Goal: Task Accomplishment & Management: Complete application form

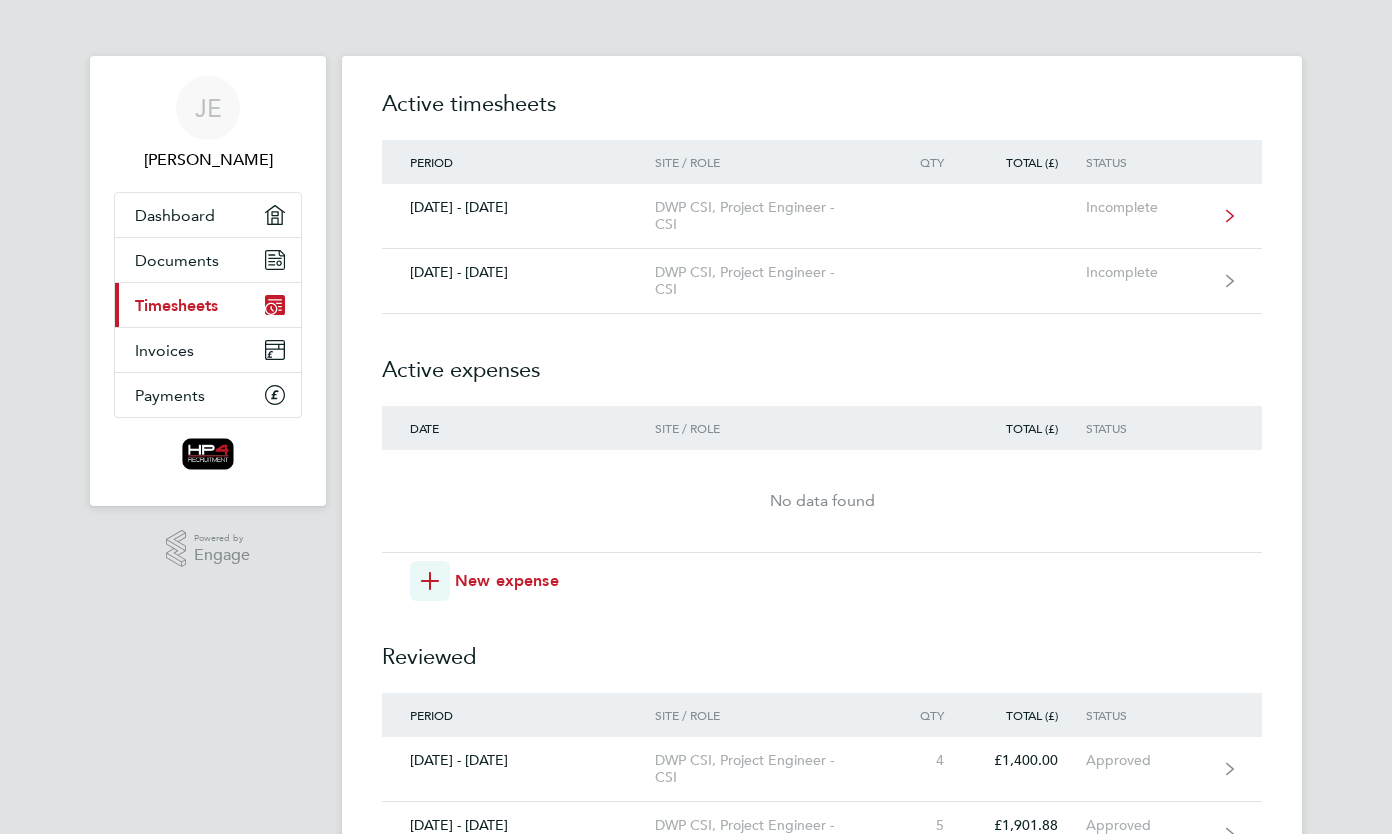
click at [674, 211] on div "DWP CSI, Project Engineer - CSI" at bounding box center [769, 216] width 229 height 34
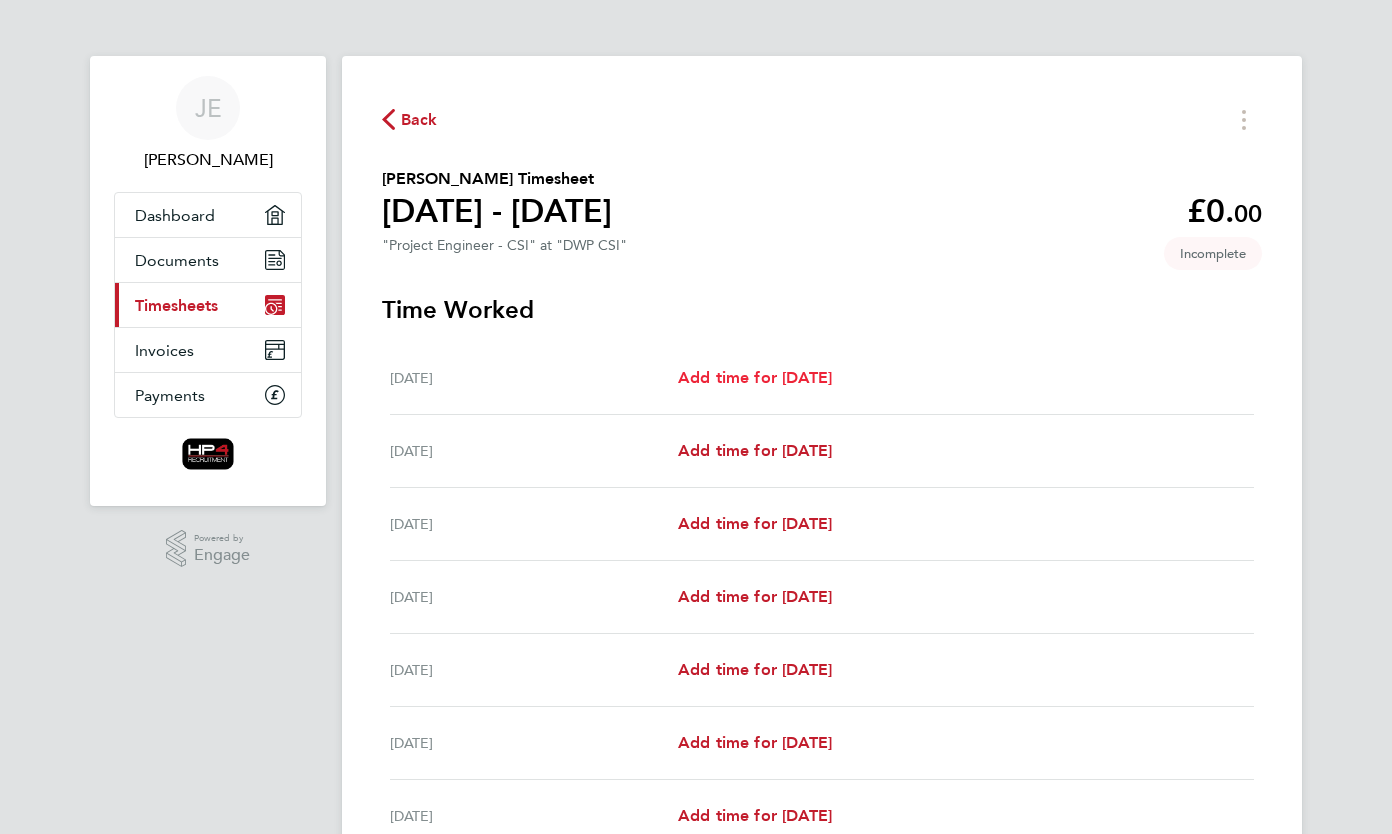
click at [783, 380] on span "Add time for [DATE]" at bounding box center [755, 377] width 154 height 19
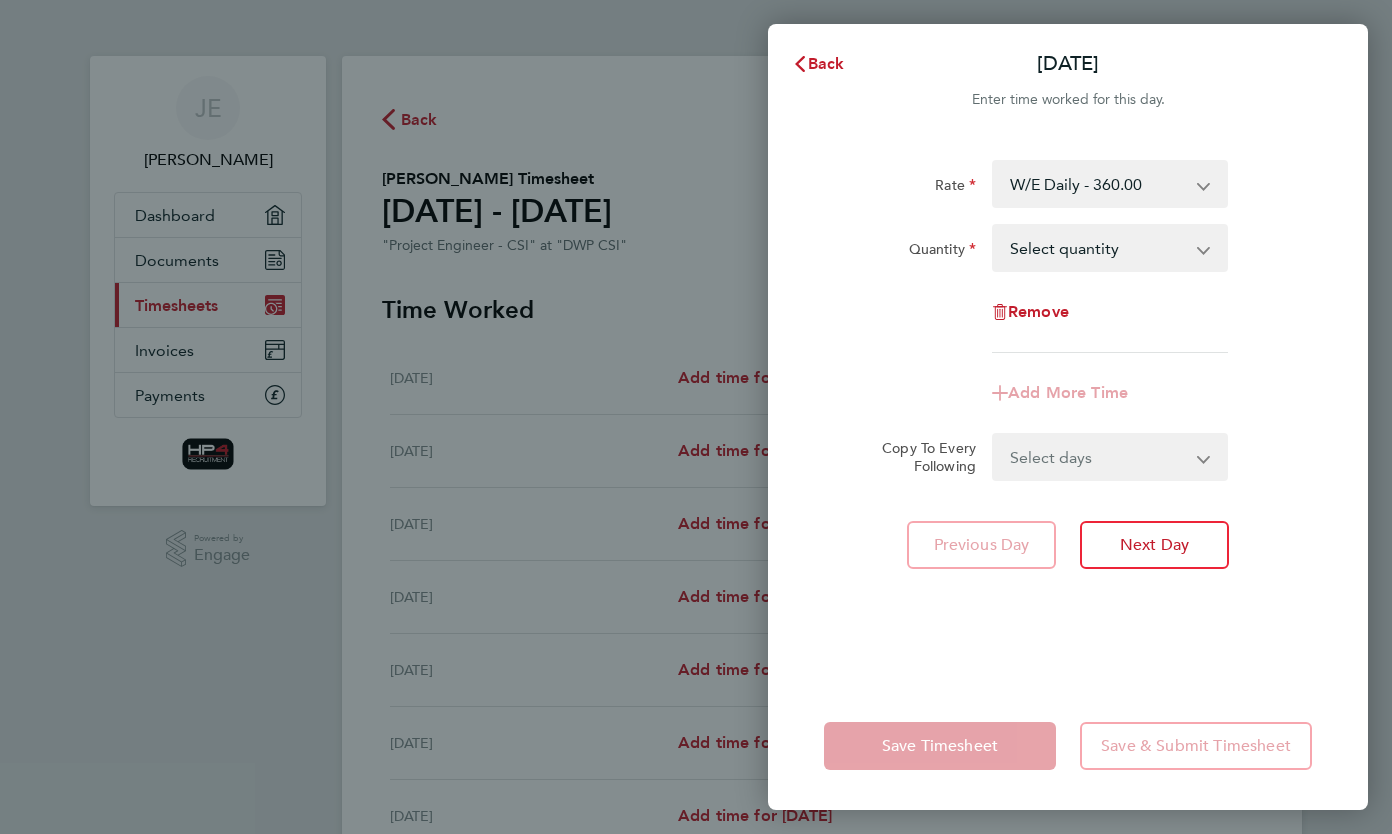
click at [1211, 173] on app-icon-cross-button at bounding box center [1214, 184] width 24 height 44
click at [1206, 178] on app-icon-cross-button at bounding box center [1214, 184] width 24 height 44
click at [1199, 187] on select "W/E Daily - 360.00 Basic Daily - 270.00 Night Daily - 350.00 Night Hourly Rate …" at bounding box center [1098, 184] width 208 height 44
click at [1140, 256] on select "Select quantity 0.5 1" at bounding box center [1098, 248] width 208 height 44
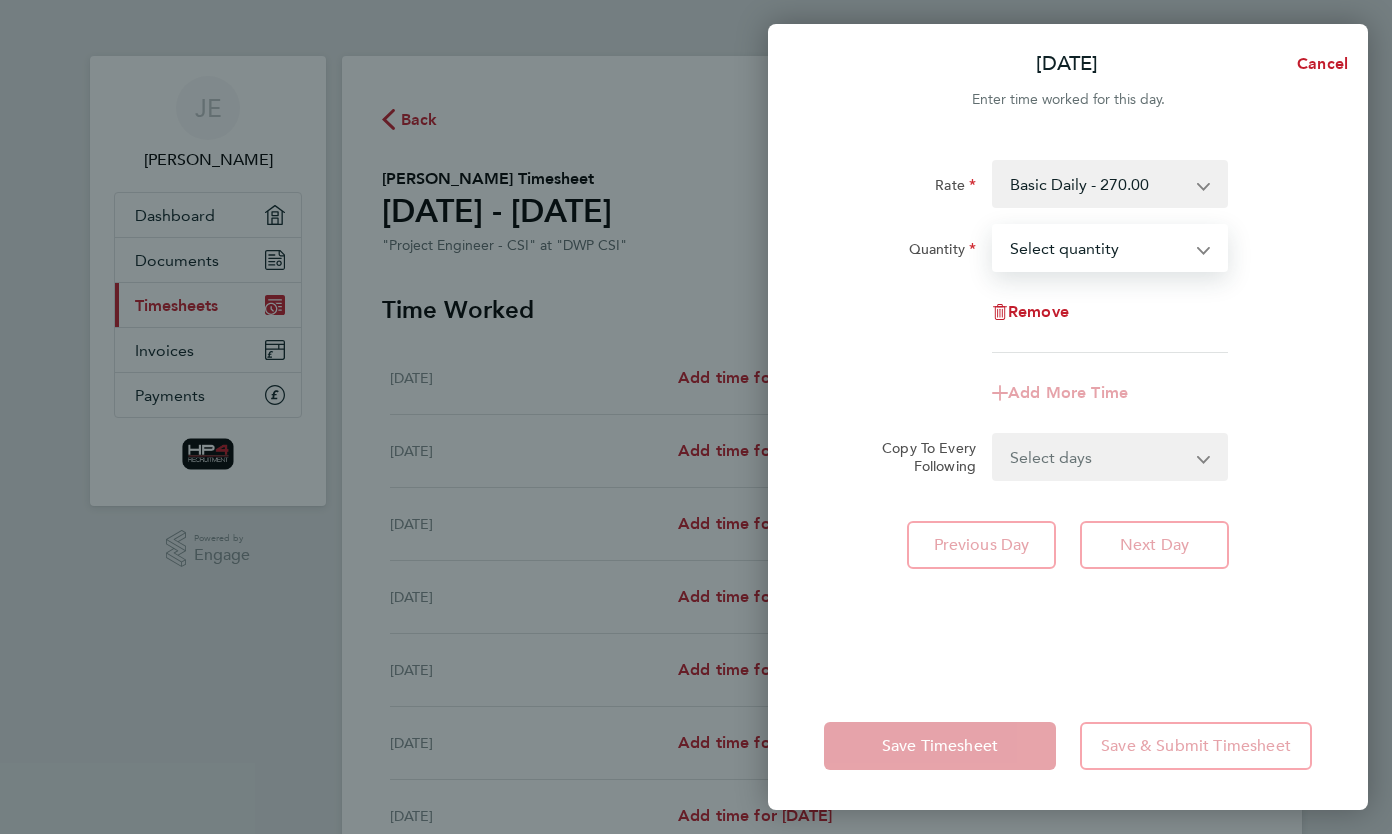
select select "1"
click at [994, 226] on select "Select quantity 0.5 1" at bounding box center [1098, 248] width 208 height 44
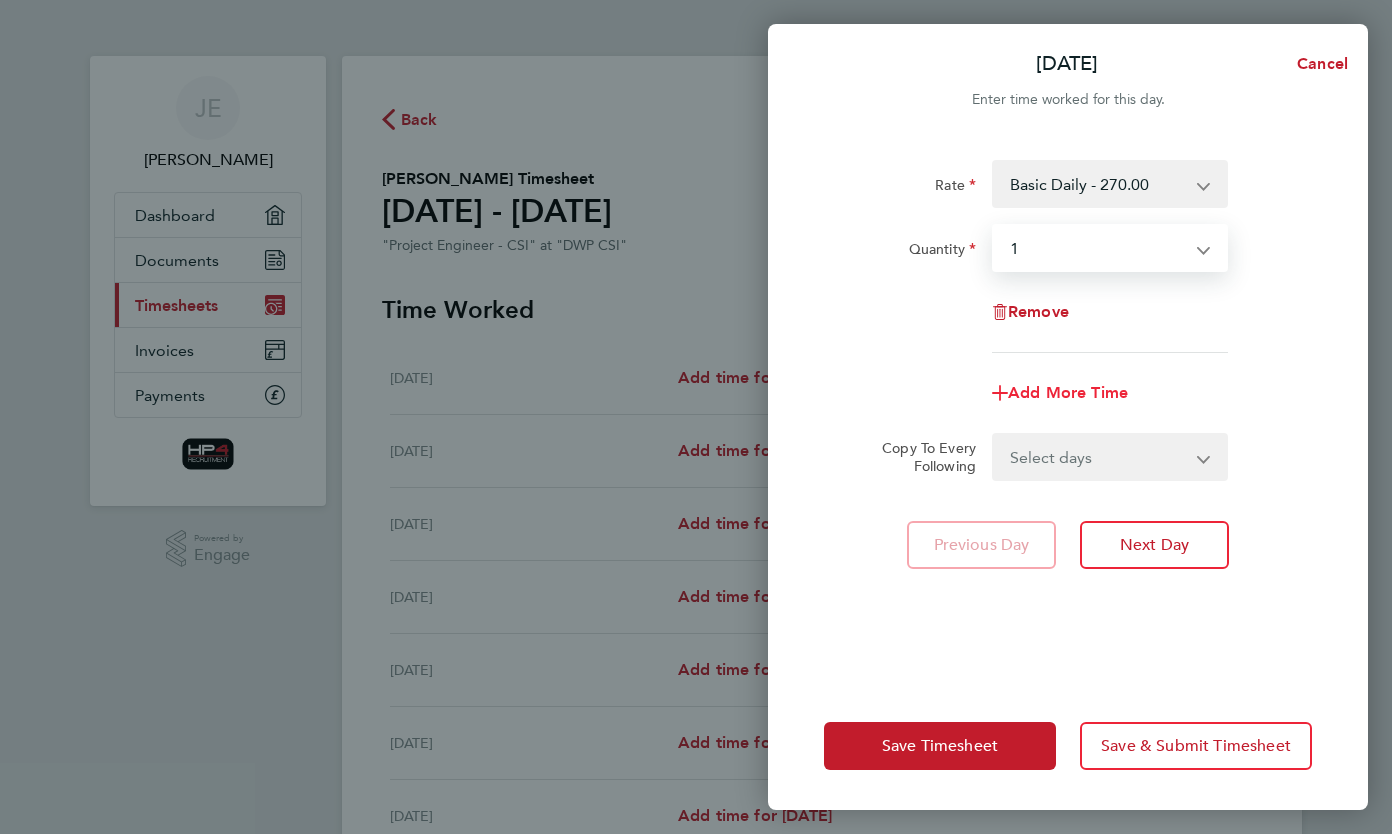
click at [1077, 394] on span "Add More Time" at bounding box center [1068, 392] width 120 height 19
select select "null"
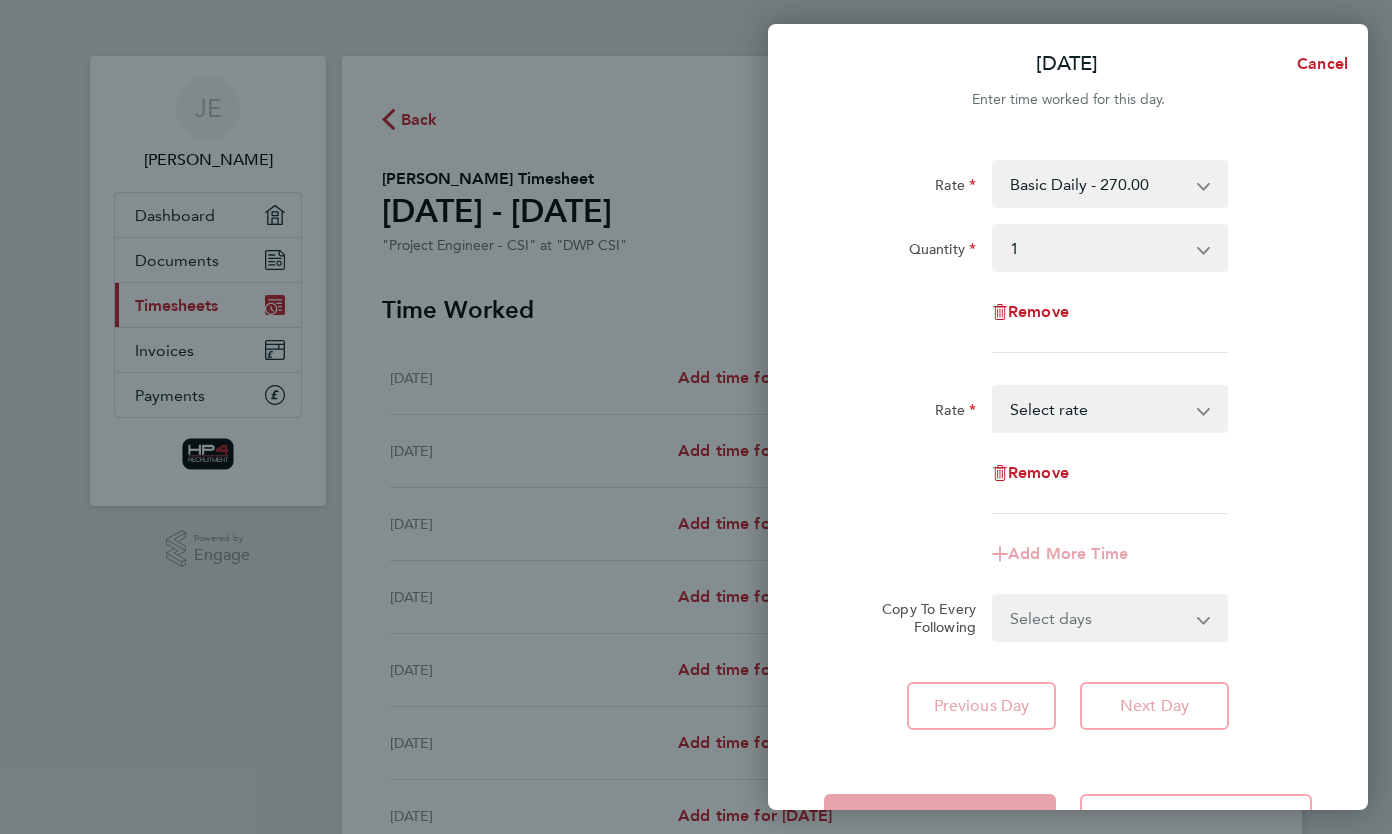
click at [1082, 402] on select "Night Hourly Rate - 43.75 Basic Hourly Rate - 33.75 Weekend Hourly Rate - 45.00…" at bounding box center [1098, 409] width 208 height 44
select select "30"
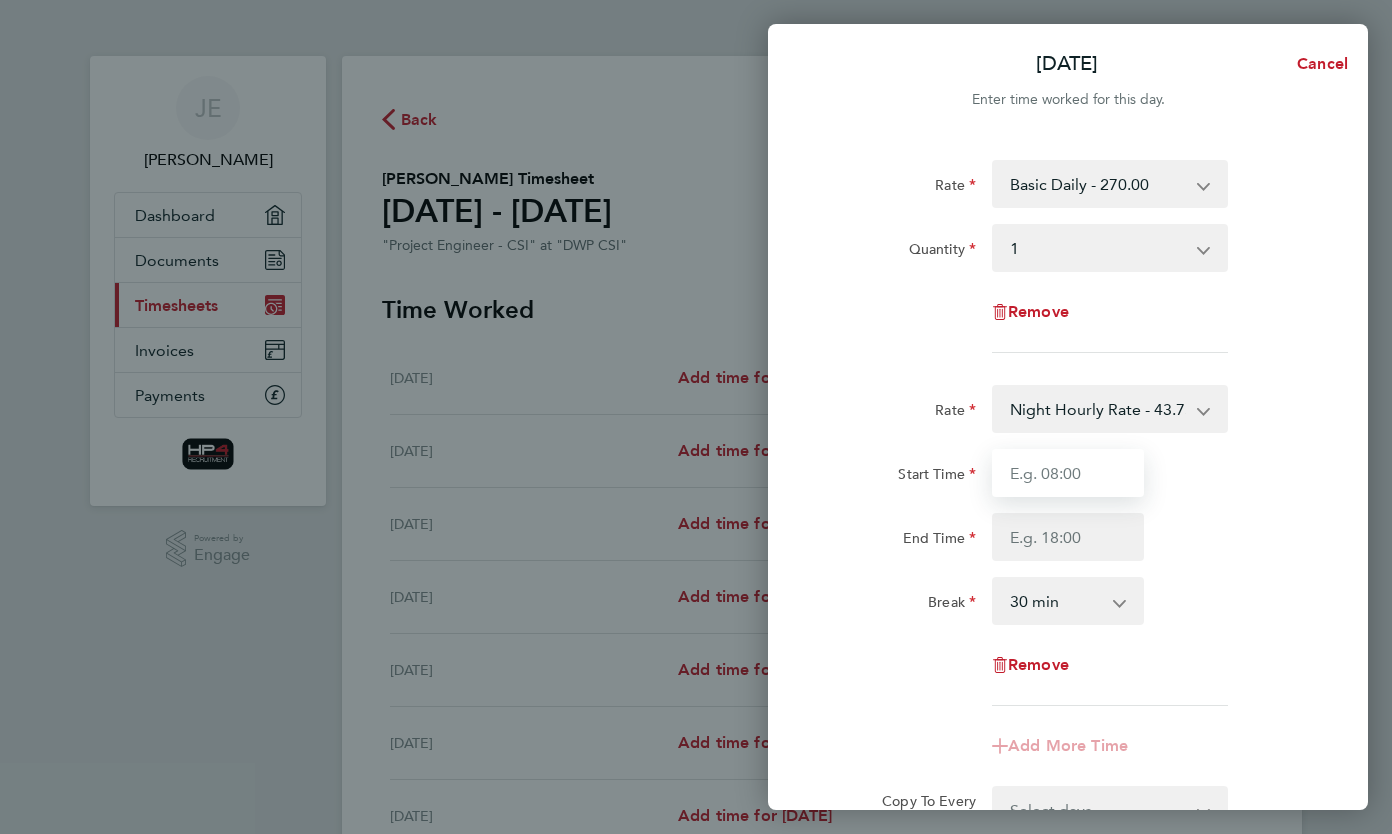
drag, startPoint x: 1085, startPoint y: 432, endPoint x: 1103, endPoint y: 457, distance: 30.8
click at [1103, 457] on input "Start Time" at bounding box center [1068, 473] width 152 height 48
type input "15:30"
click at [1082, 549] on input "End Time" at bounding box center [1068, 537] width 152 height 48
type input "21:00"
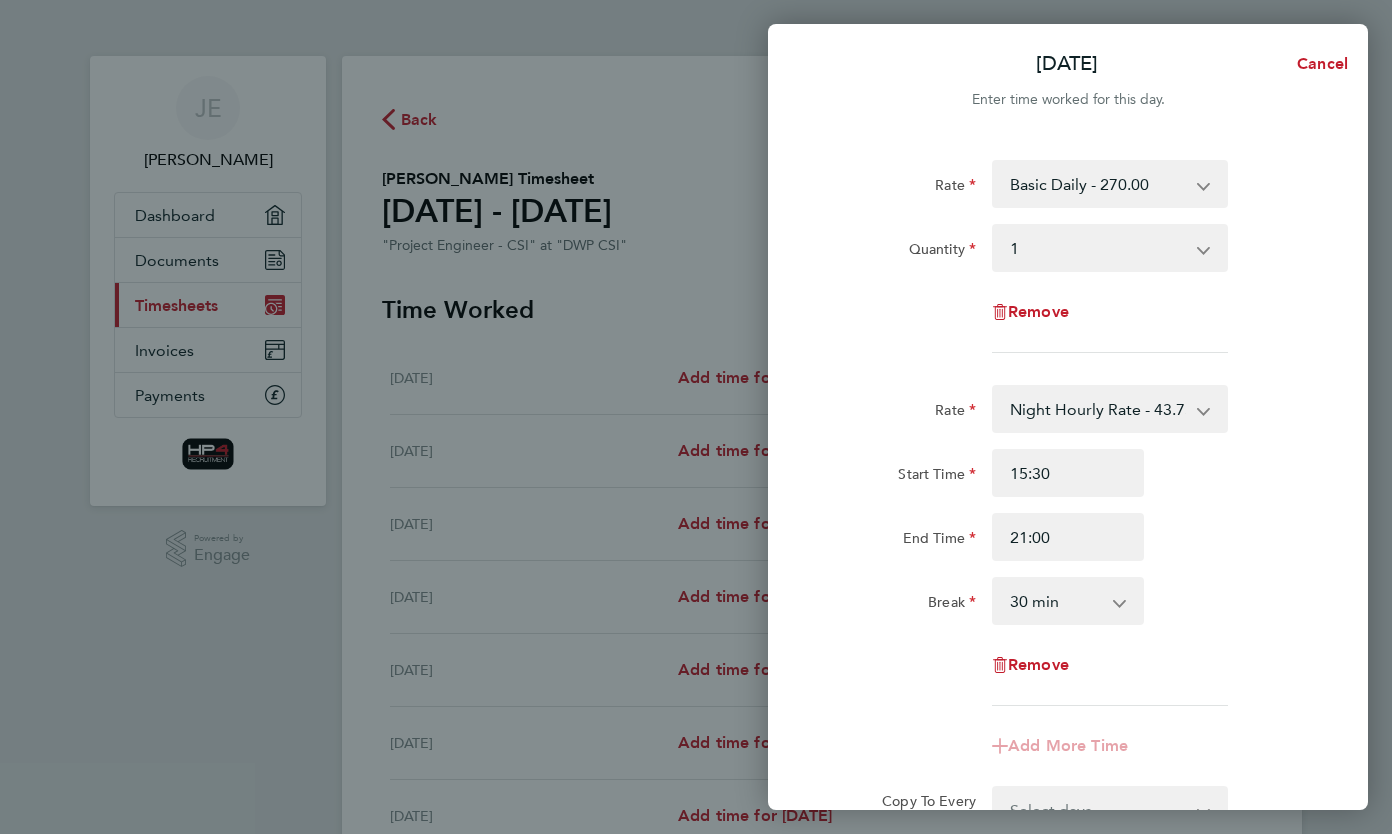
click at [1118, 610] on app-icon-cross-button at bounding box center [1130, 601] width 24 height 44
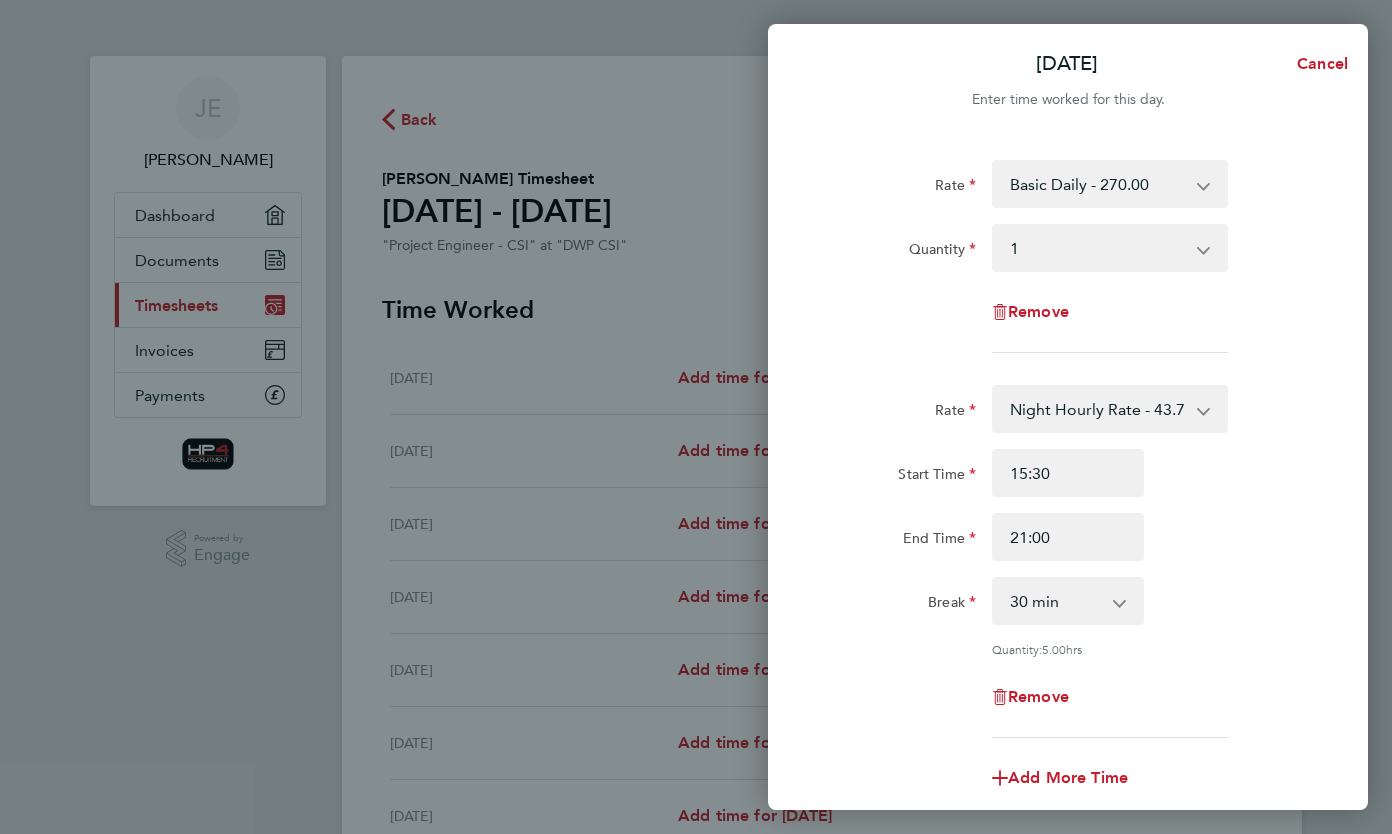
click at [1111, 611] on select "0 min 15 min 30 min 45 min 60 min 75 min 90 min" at bounding box center [1056, 601] width 124 height 44
select select "0"
click at [994, 579] on select "0 min 15 min 30 min 45 min 60 min 75 min 90 min" at bounding box center [1056, 601] width 124 height 44
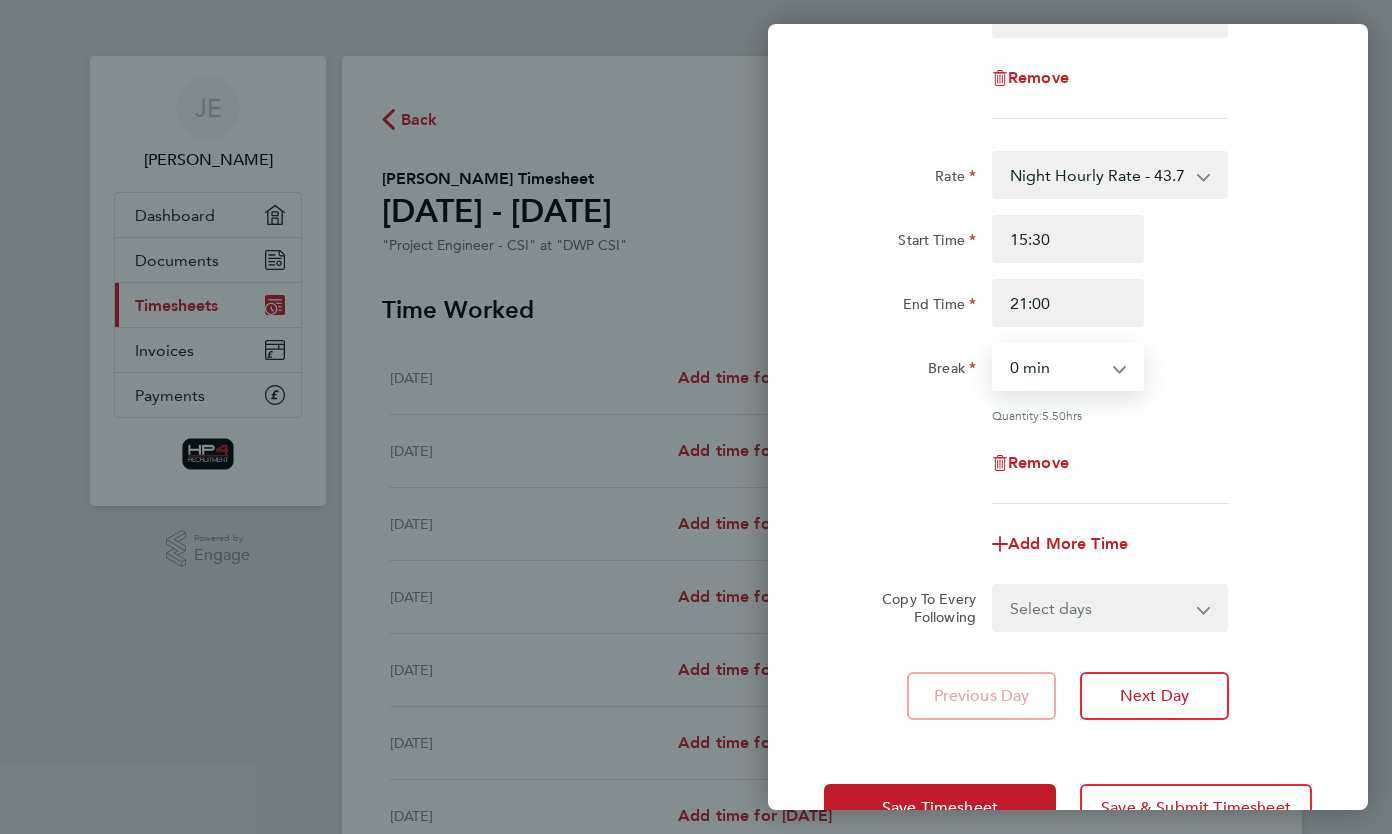
scroll to position [235, 0]
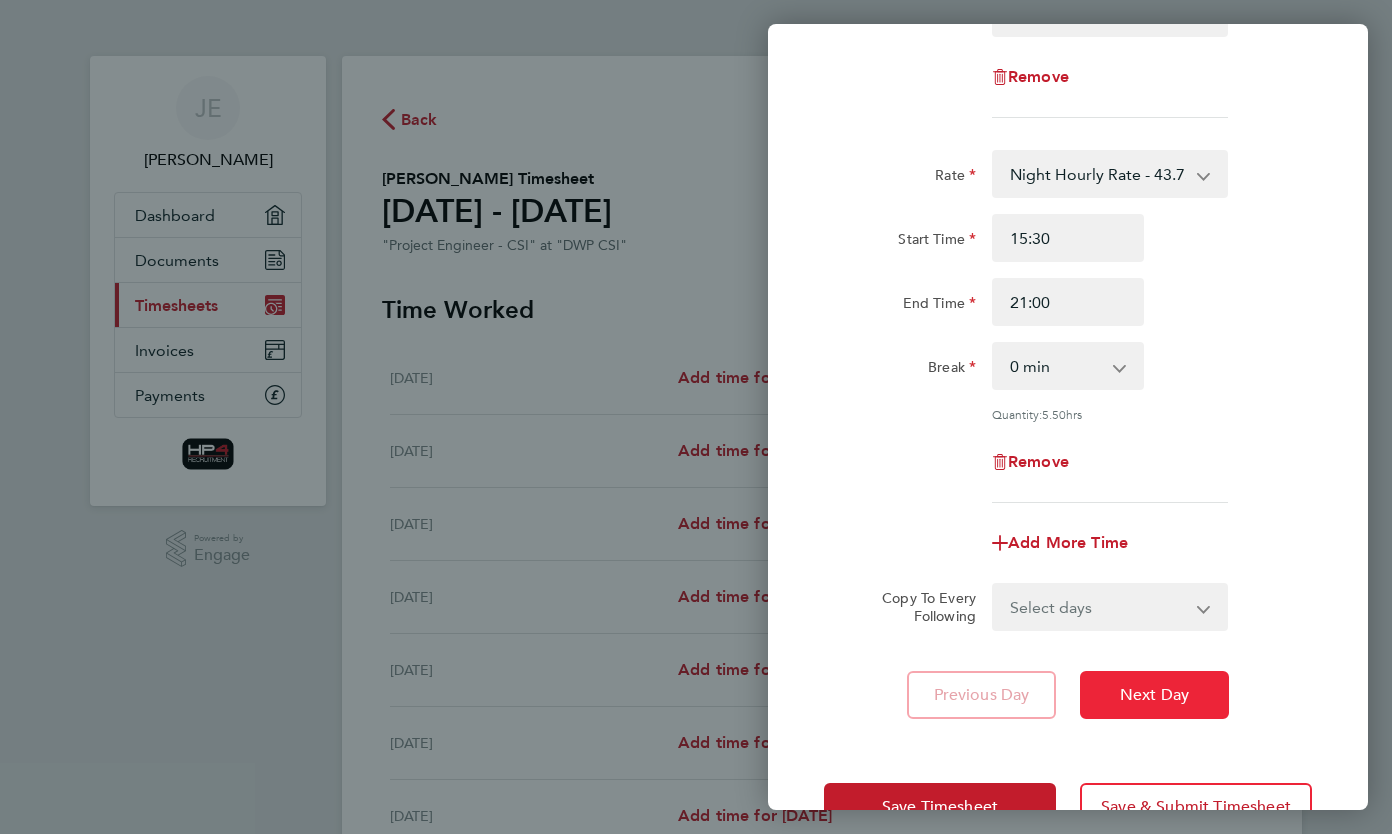
click at [1120, 695] on span "Next Day" at bounding box center [1154, 695] width 69 height 20
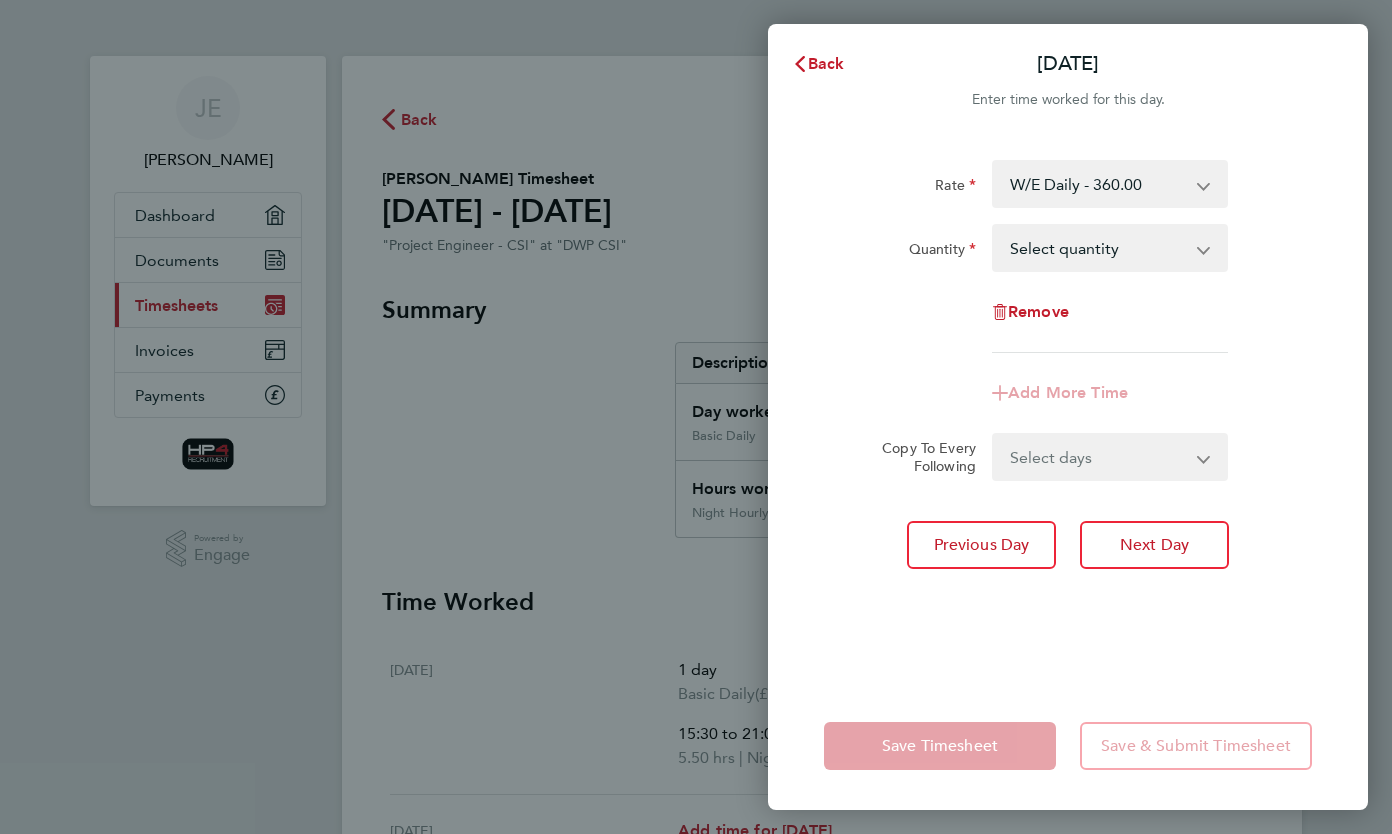
click at [1146, 181] on select "W/E Daily - 360.00 Basic Daily - 270.00 Night Daily - 350.00 Basic Hourly Rate …" at bounding box center [1098, 184] width 208 height 44
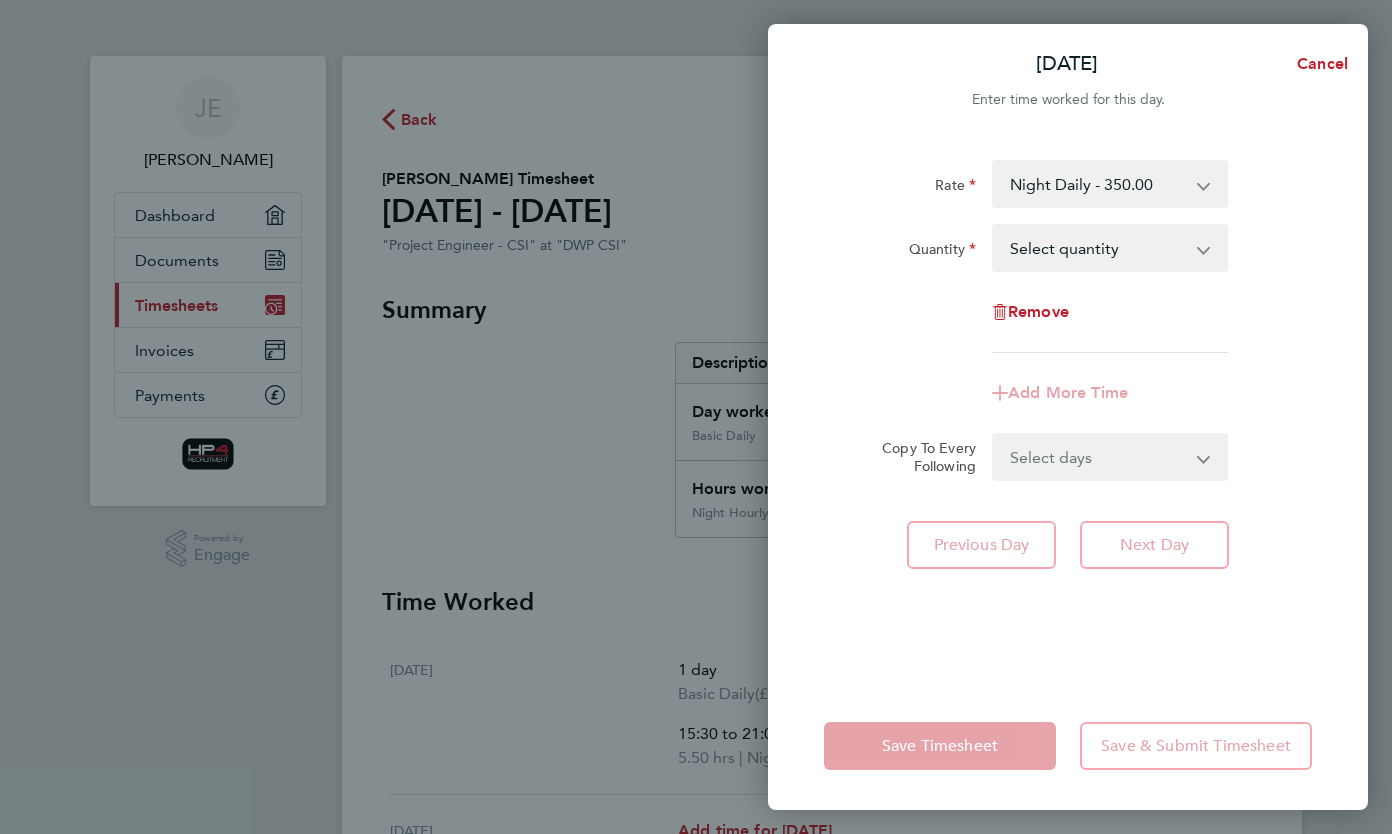
click at [1122, 264] on select "Select quantity 0.5 1" at bounding box center [1098, 248] width 208 height 44
select select "1"
click at [994, 226] on select "Select quantity 0.5 1" at bounding box center [1098, 248] width 208 height 44
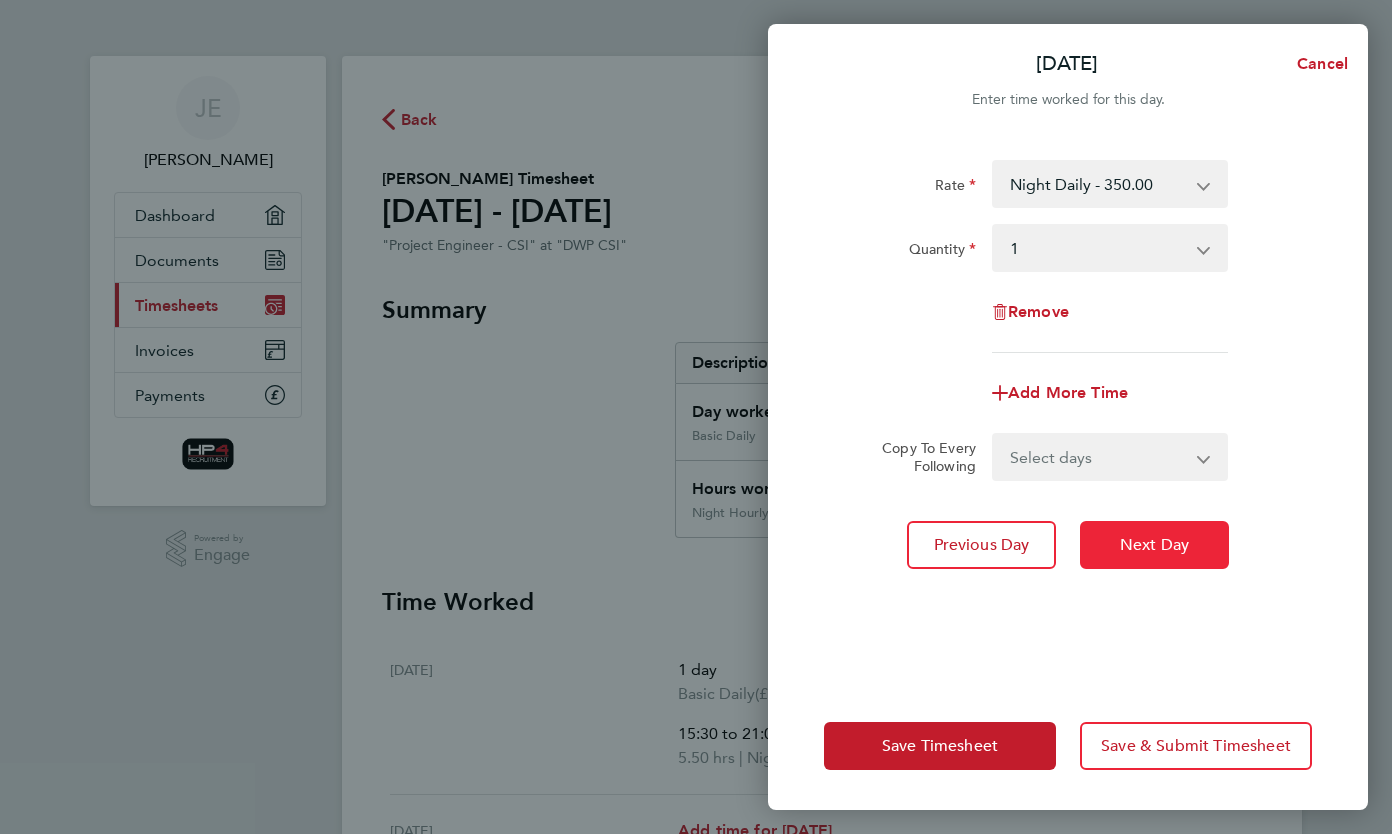
click at [1150, 539] on span "Next Day" at bounding box center [1154, 545] width 69 height 20
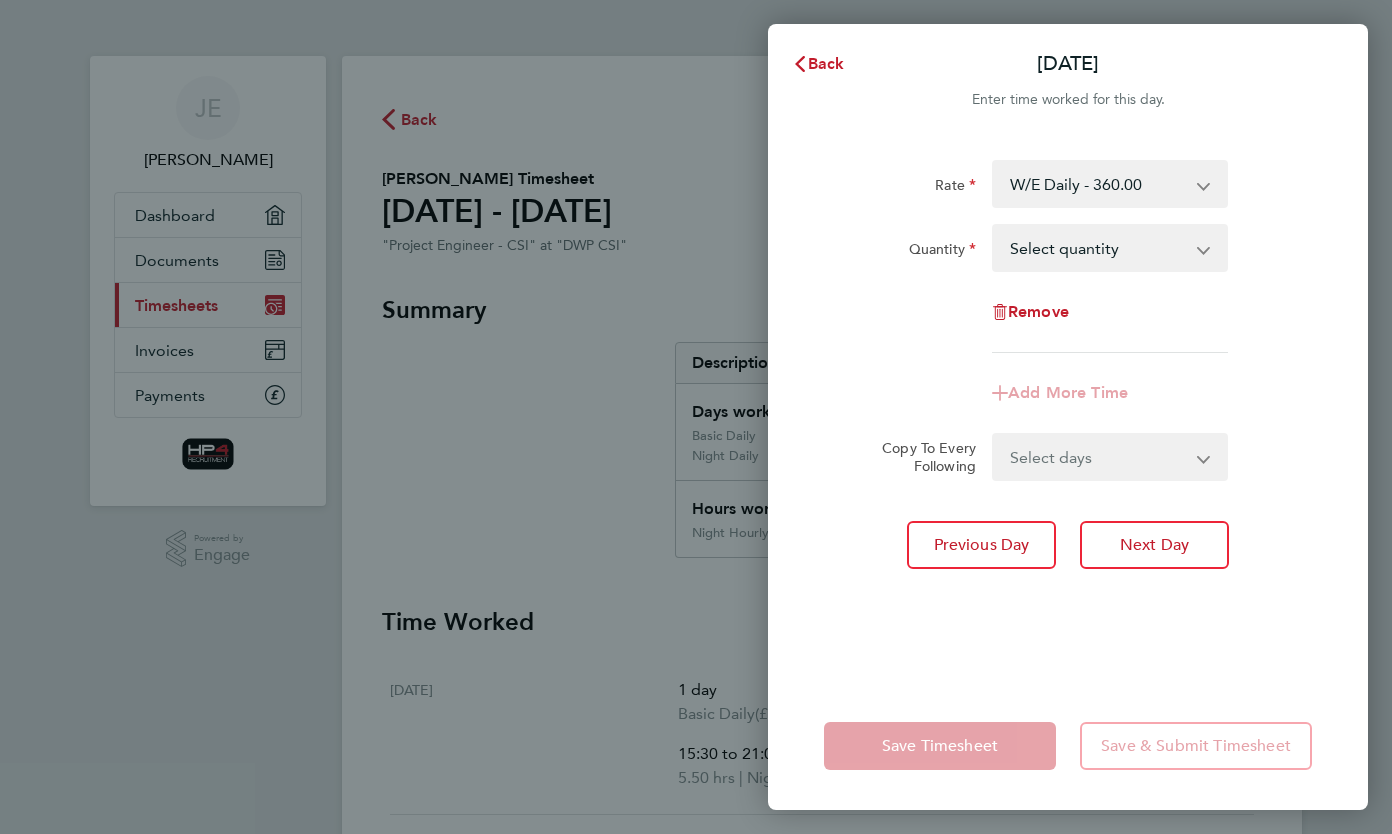
drag, startPoint x: 1121, startPoint y: 276, endPoint x: 1134, endPoint y: 195, distance: 82.0
click at [1134, 195] on select "W/E Daily - 360.00 Basic Daily - 270.00 Night Daily - 350.00 Basic Hourly Rate …" at bounding box center [1098, 184] width 208 height 44
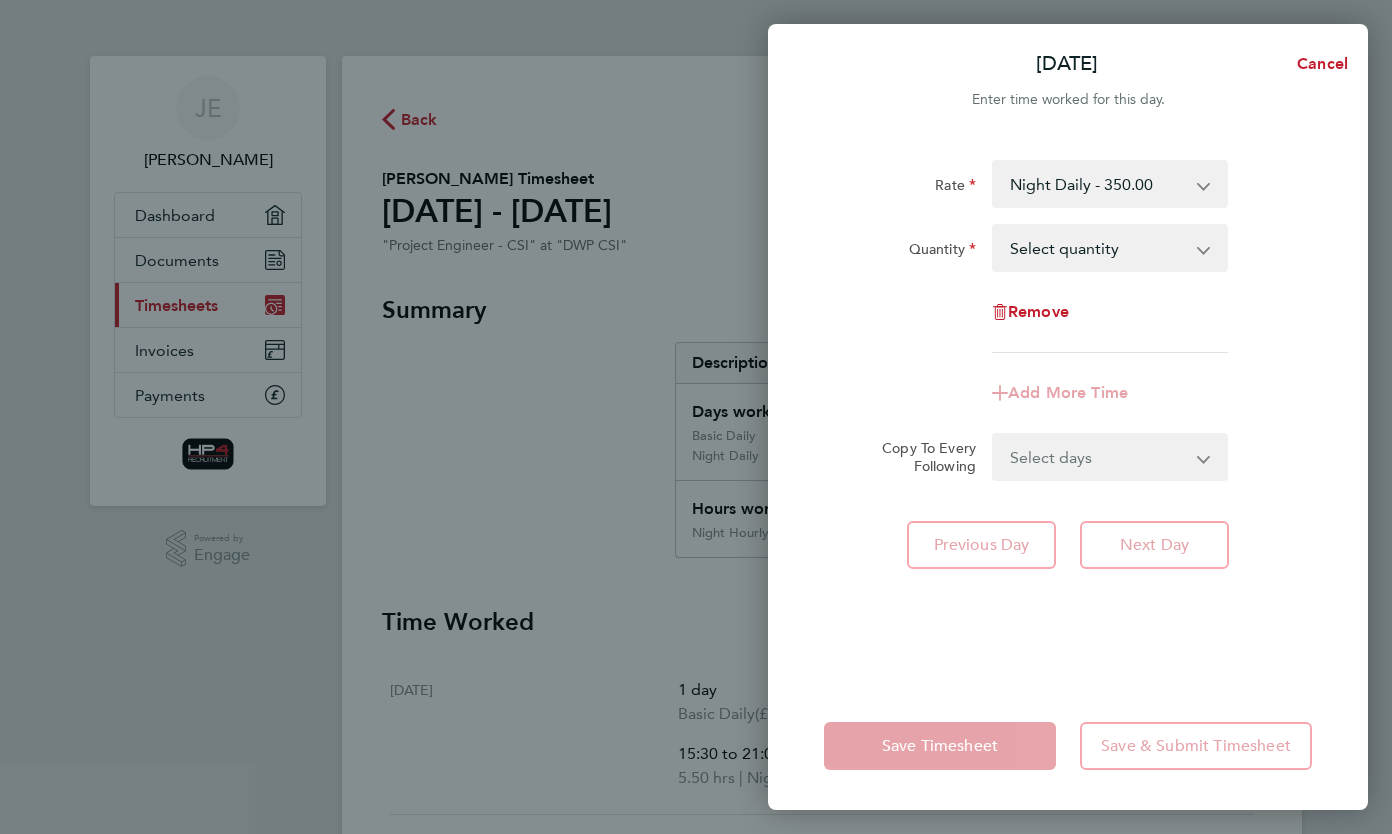
click at [1115, 276] on div "Rate Night Daily - 350.00 Basic Daily - 270.00 W/E Daily - 360.00 Basic Hourly …" at bounding box center [1068, 256] width 488 height 193
click at [1159, 252] on select "Select quantity 0.5 1" at bounding box center [1098, 248] width 208 height 44
select select "1"
click at [994, 226] on select "Select quantity 0.5 1" at bounding box center [1098, 248] width 208 height 44
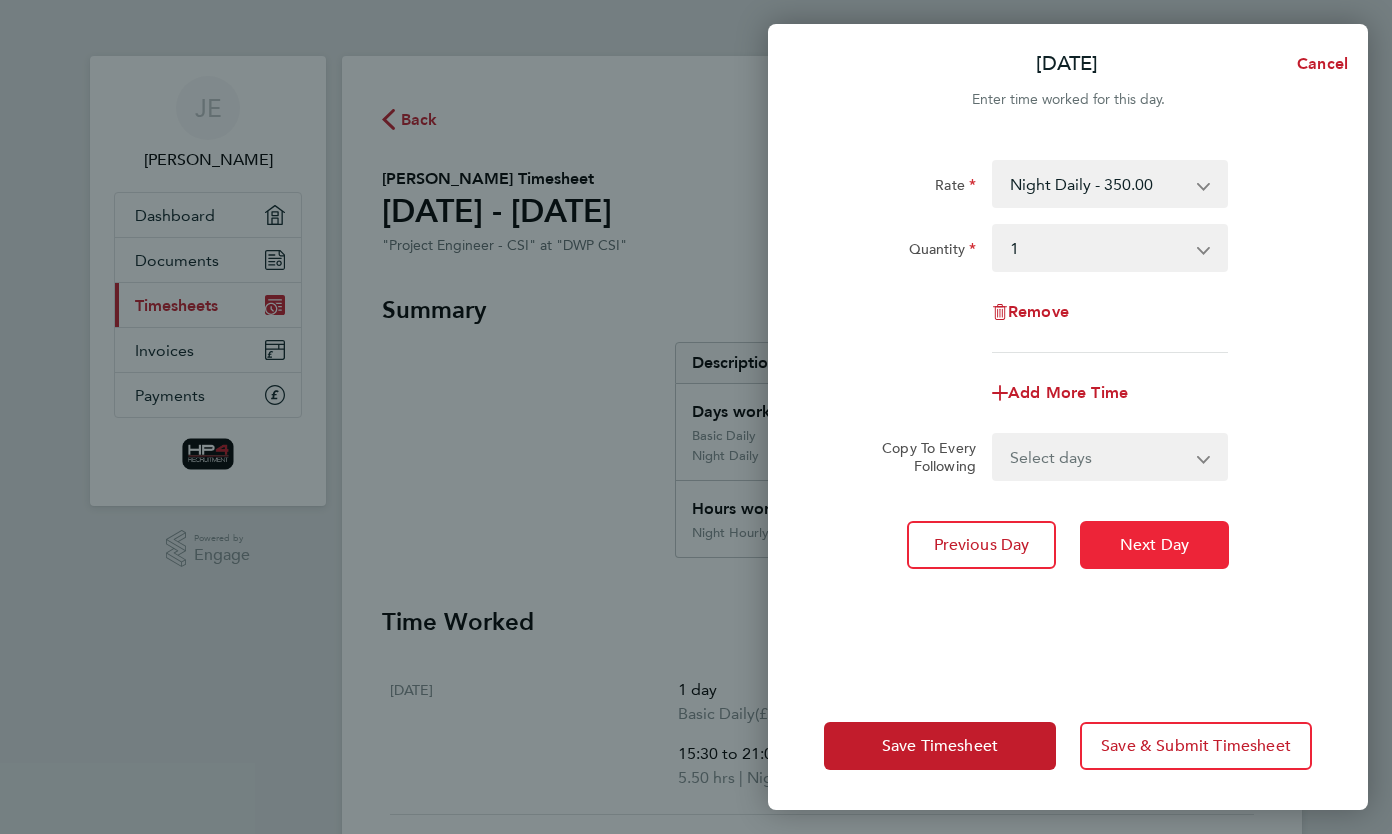
click at [1126, 538] on span "Next Day" at bounding box center [1154, 545] width 69 height 20
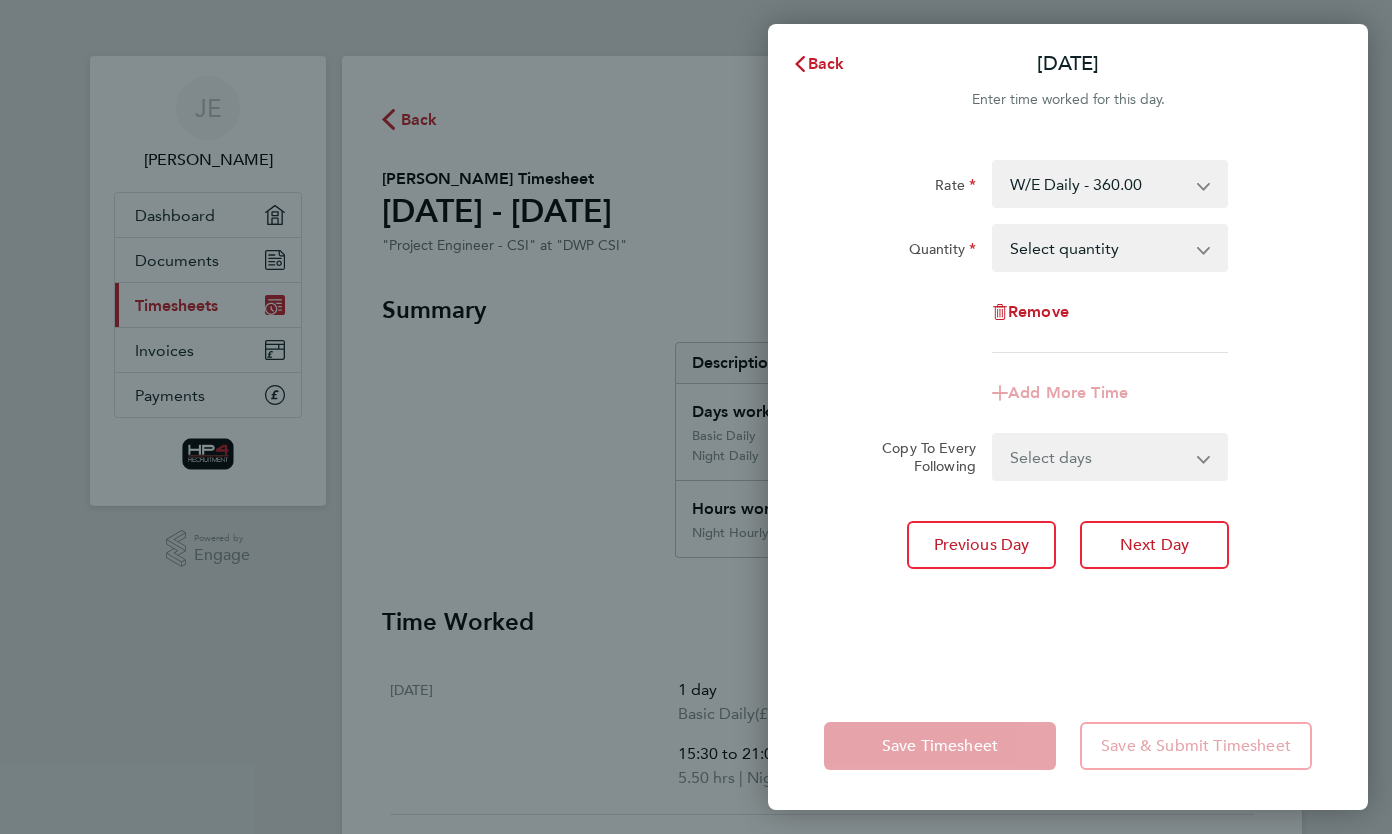
click at [1189, 182] on select "W/E Daily - 360.00 Basic Daily - 270.00 Night Daily - 350.00 Basic Hourly Rate …" at bounding box center [1098, 184] width 208 height 44
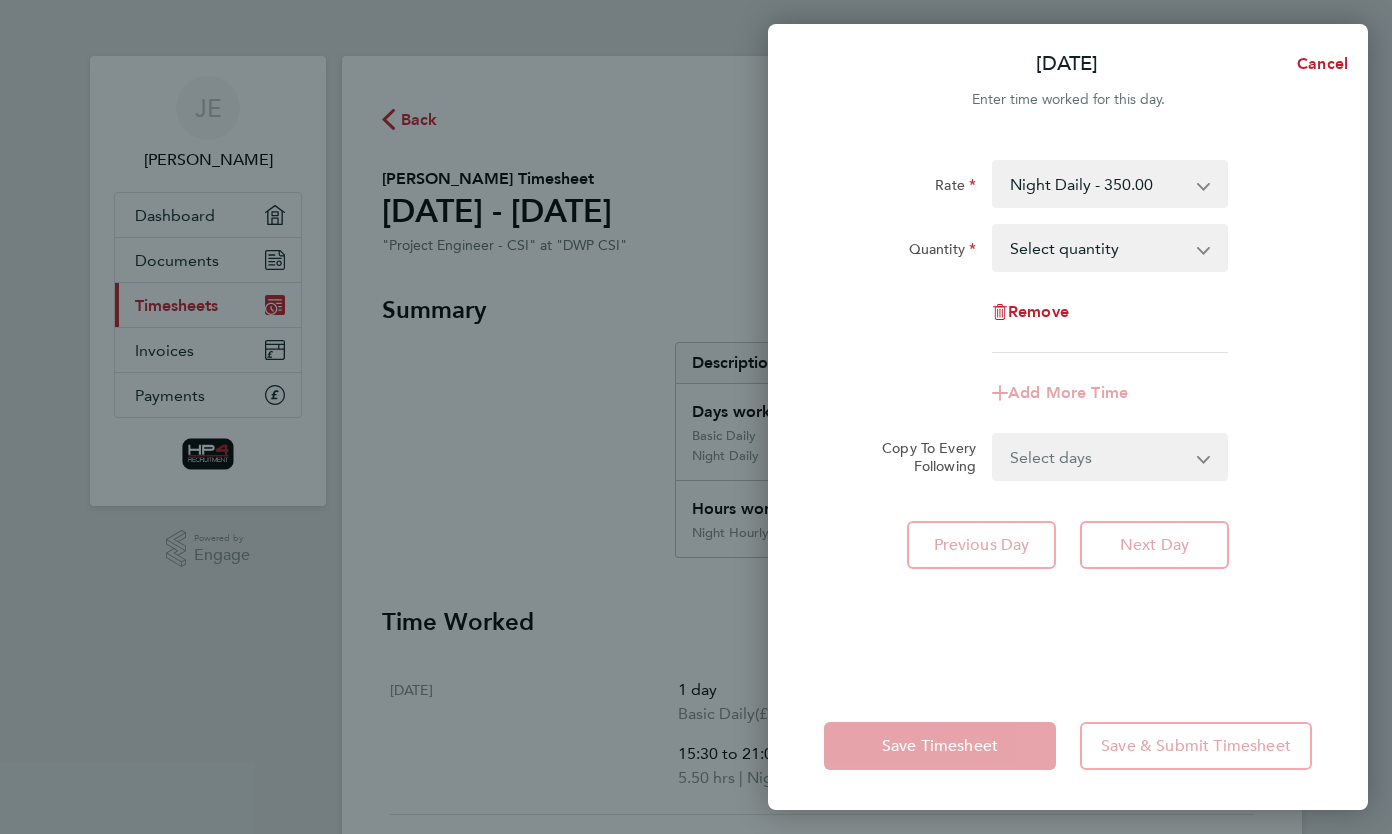
drag, startPoint x: 1163, startPoint y: 209, endPoint x: 1132, endPoint y: 266, distance: 64.9
click at [1132, 266] on select "Select quantity 0.5 1" at bounding box center [1098, 248] width 208 height 44
select select "1"
click at [994, 226] on select "Select quantity 0.5 1" at bounding box center [1098, 248] width 208 height 44
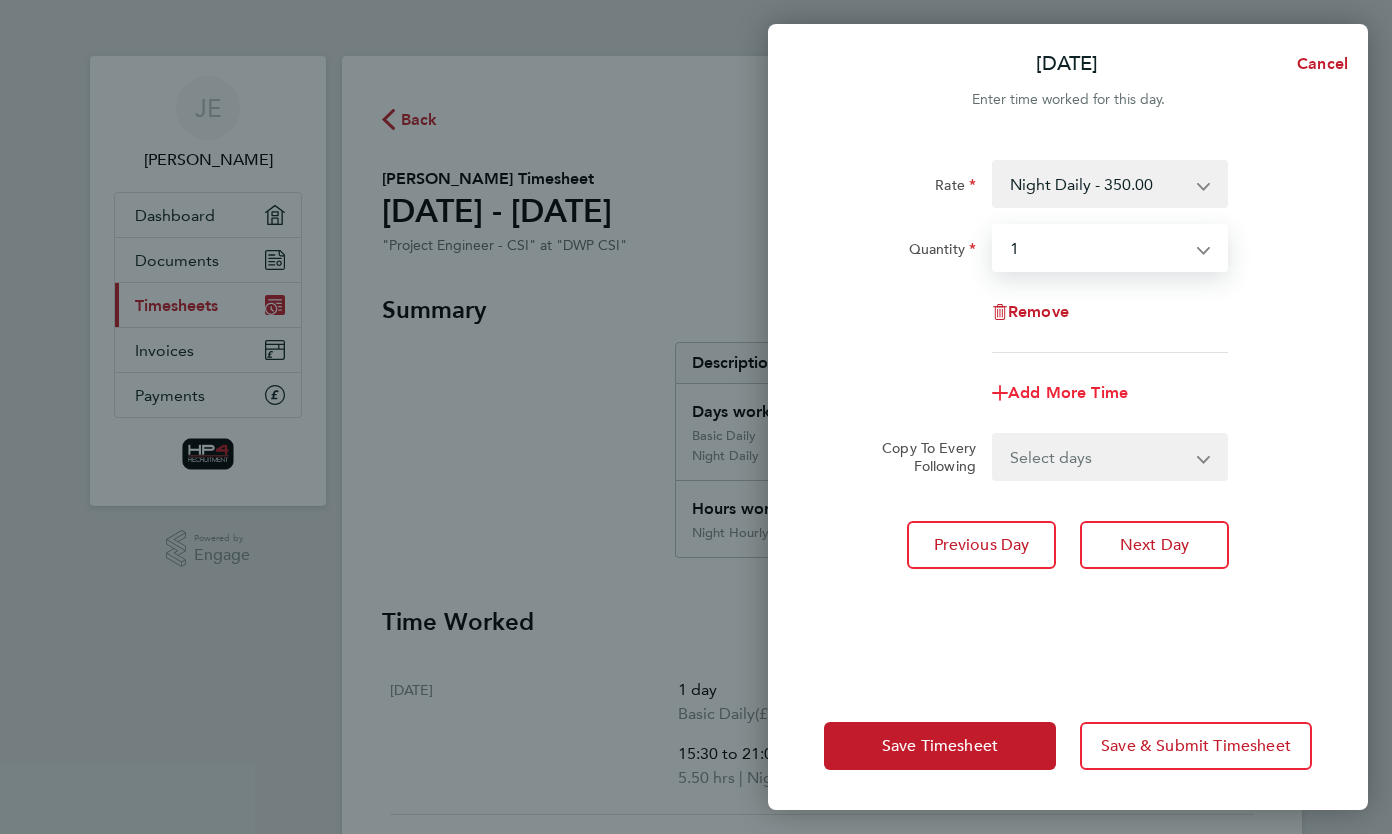
click at [1084, 400] on span "Add More Time" at bounding box center [1068, 392] width 120 height 19
select select "null"
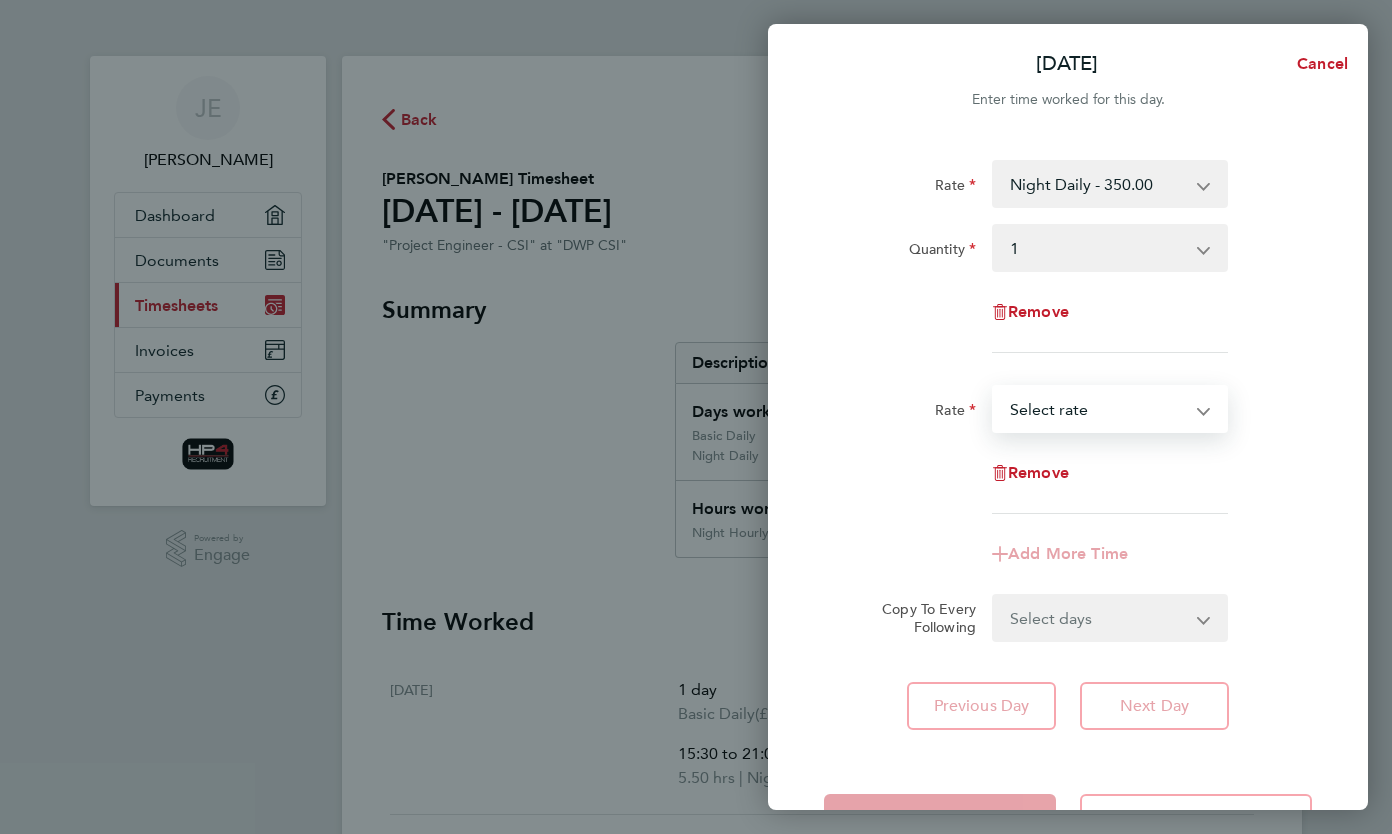
drag, startPoint x: 1084, startPoint y: 400, endPoint x: 1149, endPoint y: 414, distance: 66.5
click at [1149, 414] on select "Basic Hourly Rate - 33.75 Weekend Hourly Rate - 45.00 Night Hourly Rate - 43.75…" at bounding box center [1098, 409] width 208 height 44
select select "30"
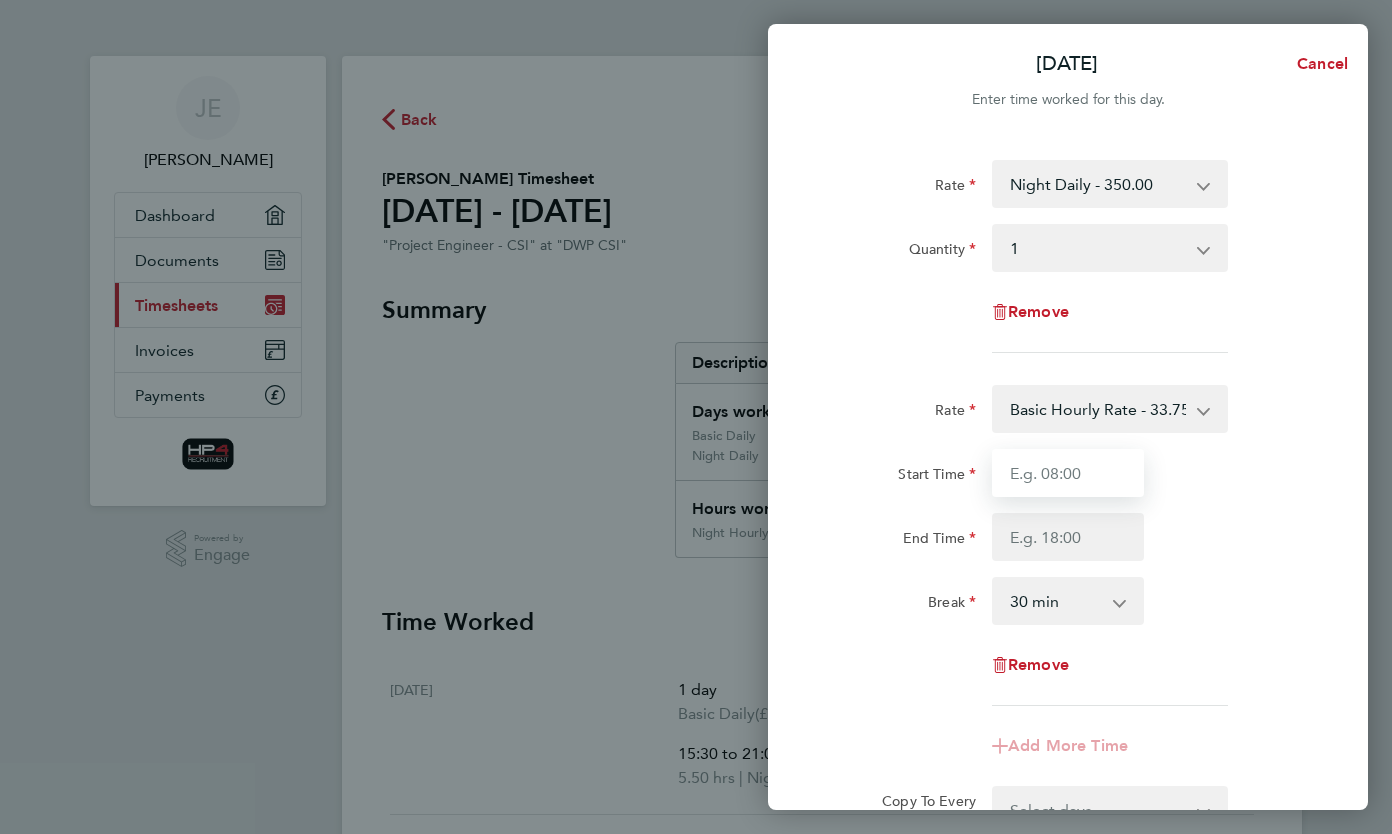
click at [1105, 474] on input "Start Time" at bounding box center [1068, 473] width 152 height 48
type input "10:00"
click at [1088, 532] on input "End Time" at bounding box center [1068, 537] width 152 height 48
type input "15:30"
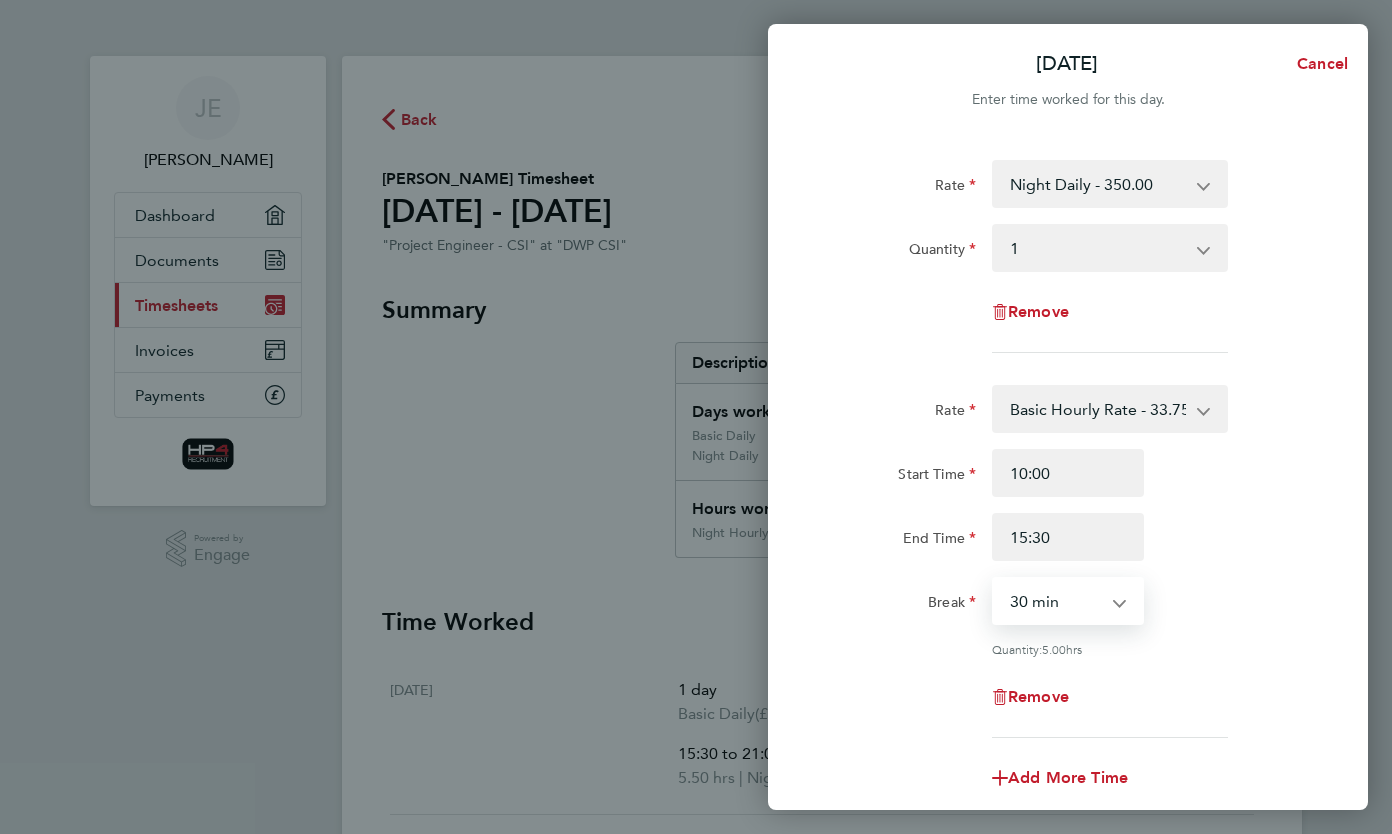
click at [1111, 602] on select "0 min 15 min 30 min 45 min 60 min 75 min 90 min" at bounding box center [1056, 601] width 124 height 44
select select "0"
click at [994, 579] on select "0 min 15 min 30 min 45 min 60 min 75 min 90 min" at bounding box center [1056, 601] width 124 height 44
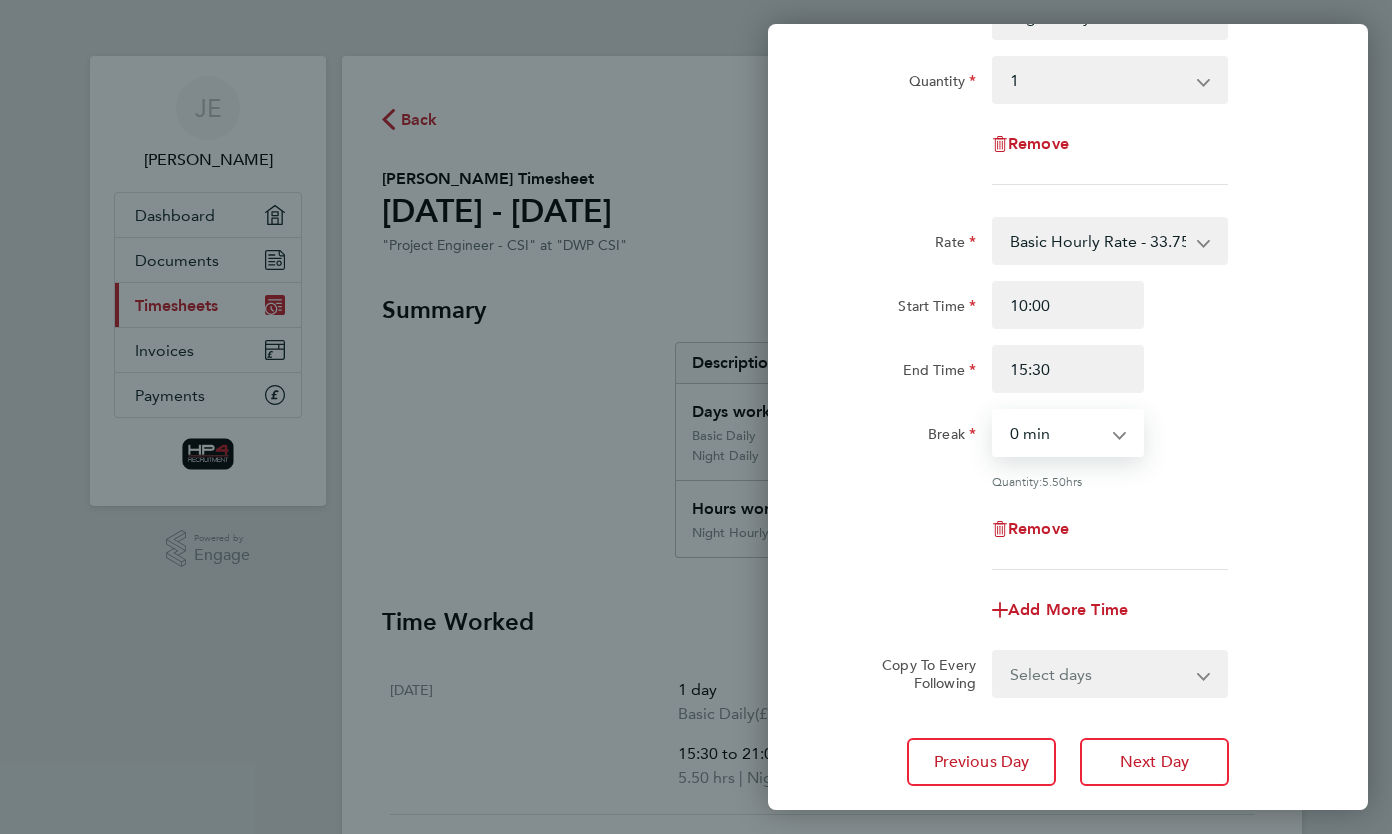
scroll to position [294, 0]
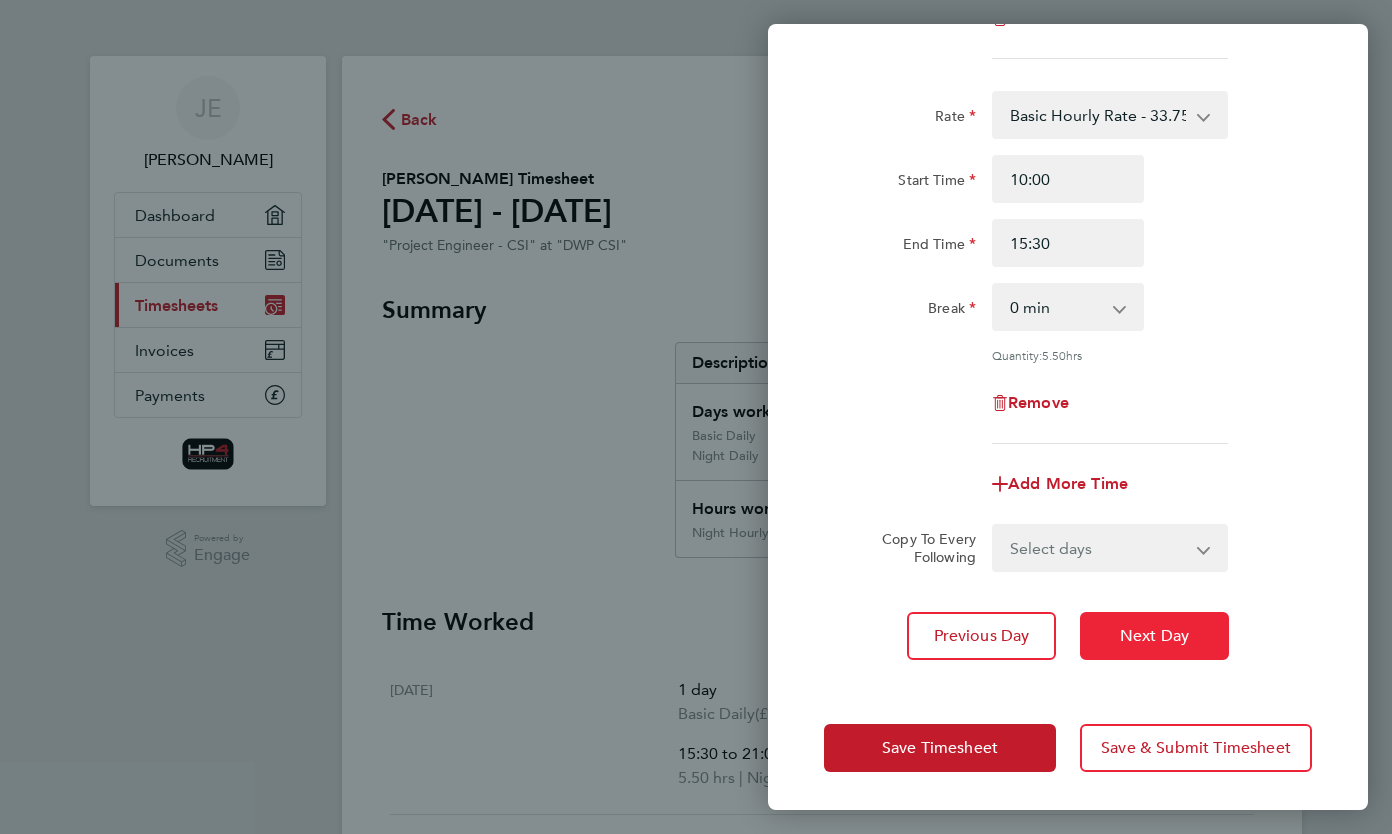
click at [1153, 649] on button "Next Day" at bounding box center [1154, 636] width 149 height 48
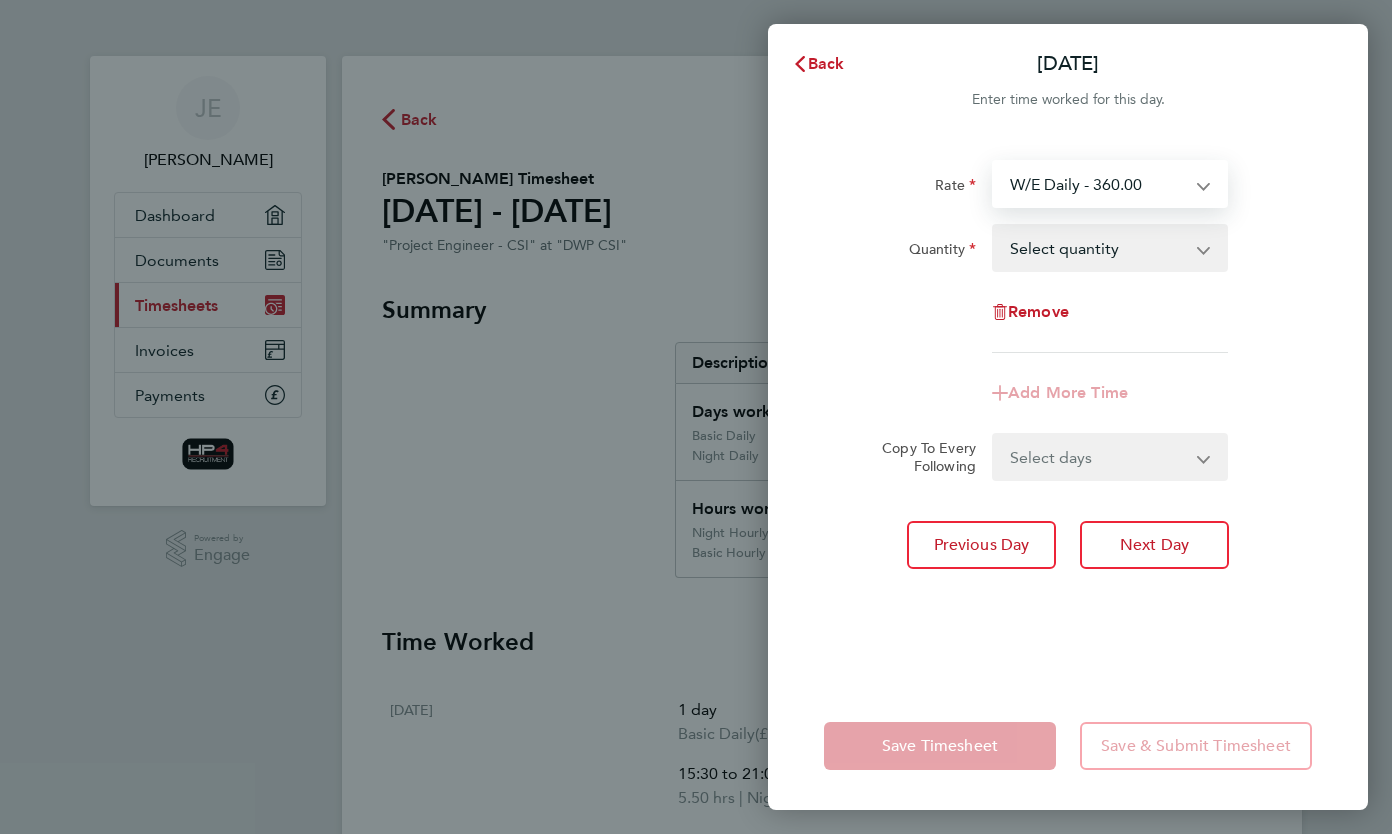
click at [1184, 184] on select "W/E Daily - 360.00 Basic Daily - 270.00 Night Daily - 350.00 Basic Hourly Rate …" at bounding box center [1098, 184] width 208 height 44
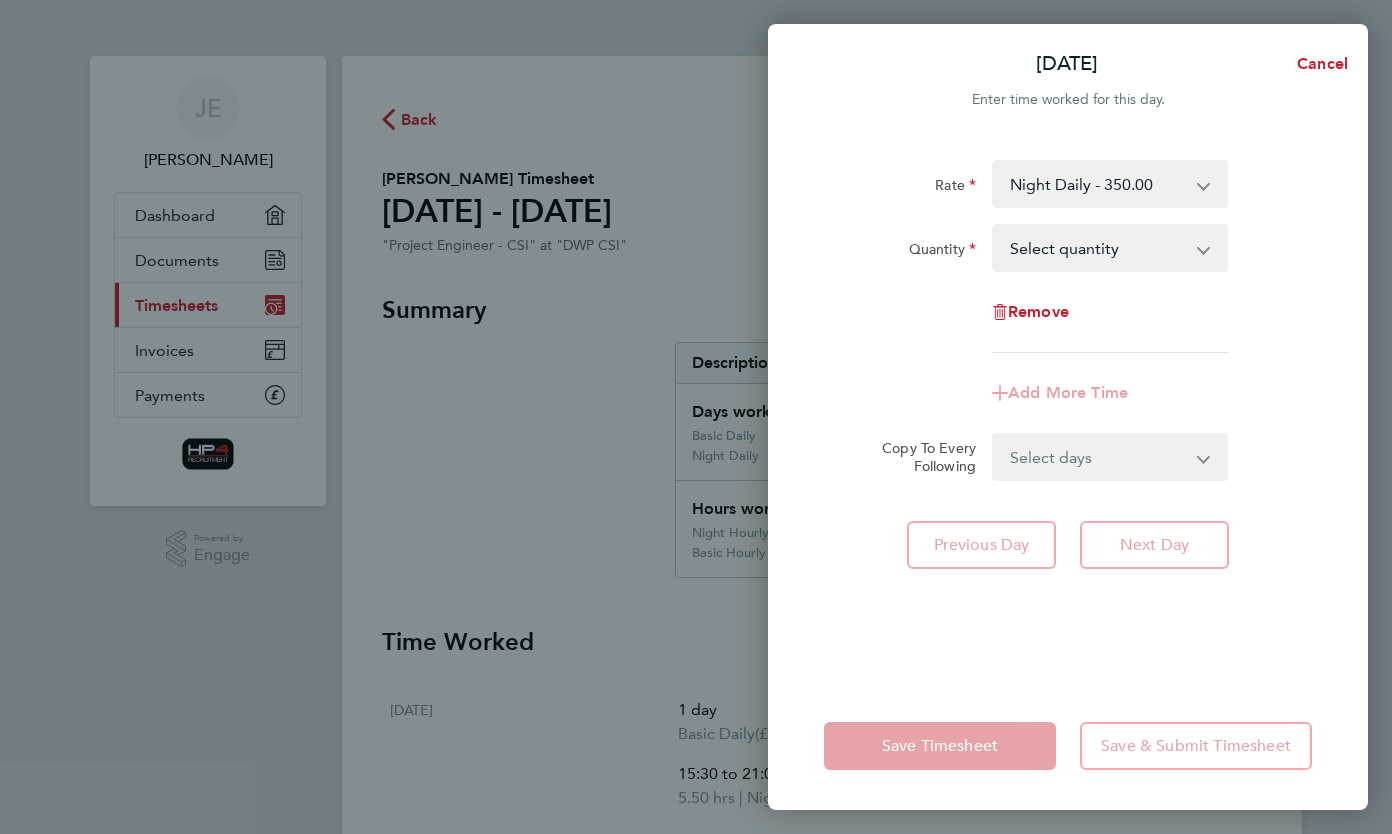
click at [1181, 254] on select "Select quantity 0.5 1" at bounding box center [1098, 248] width 208 height 44
select select "1"
click at [994, 226] on select "Select quantity 0.5 1" at bounding box center [1098, 248] width 208 height 44
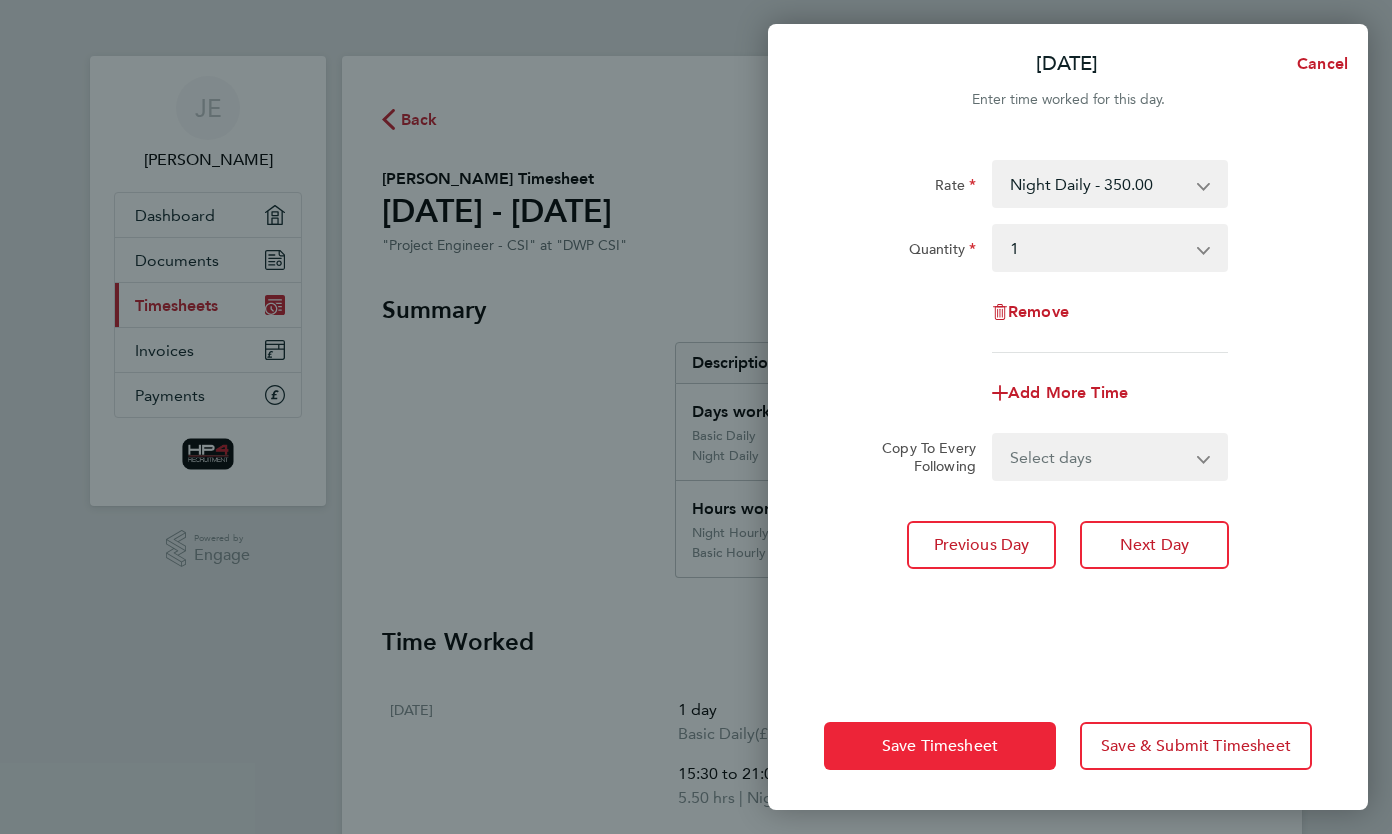
click at [915, 752] on span "Save Timesheet" at bounding box center [940, 746] width 116 height 20
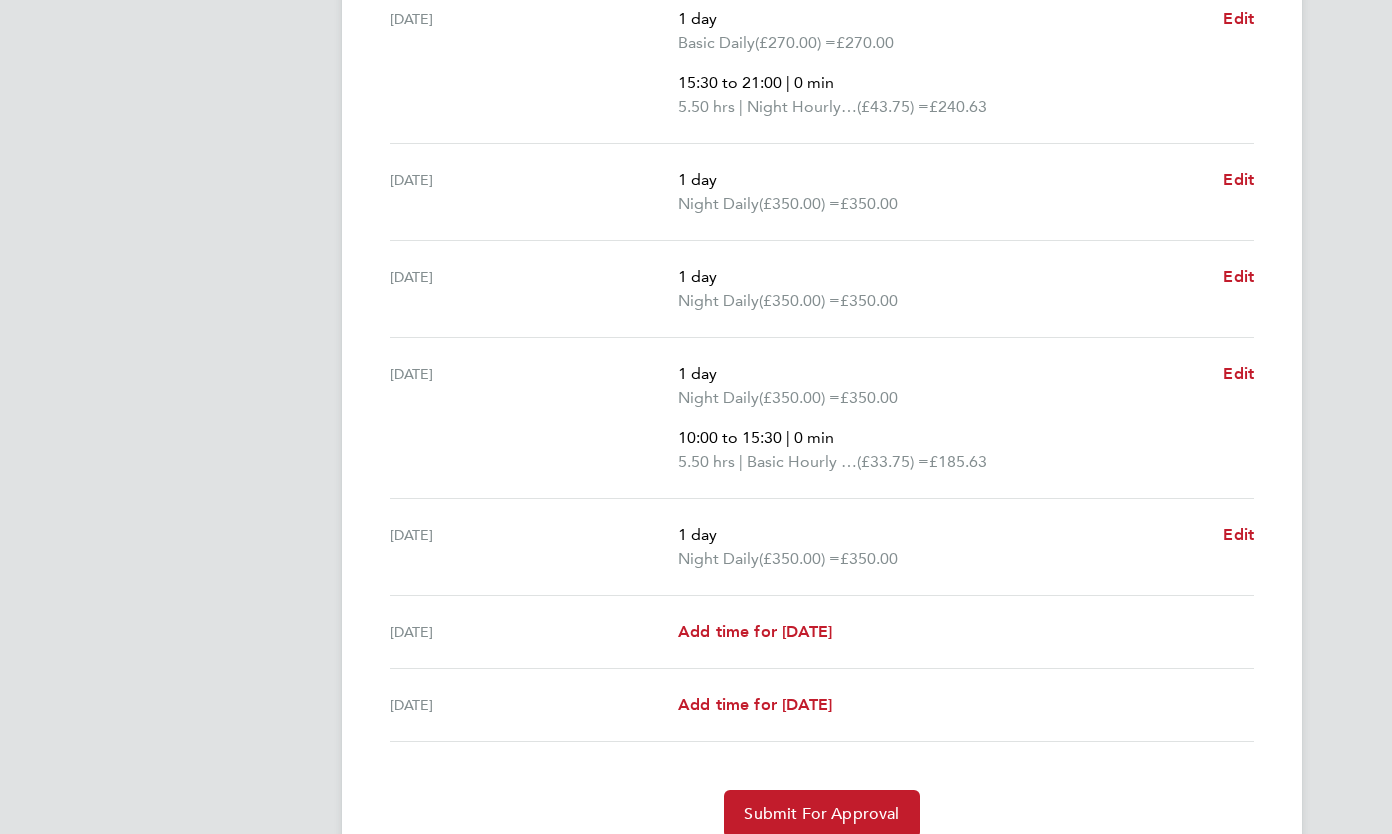
scroll to position [776, 0]
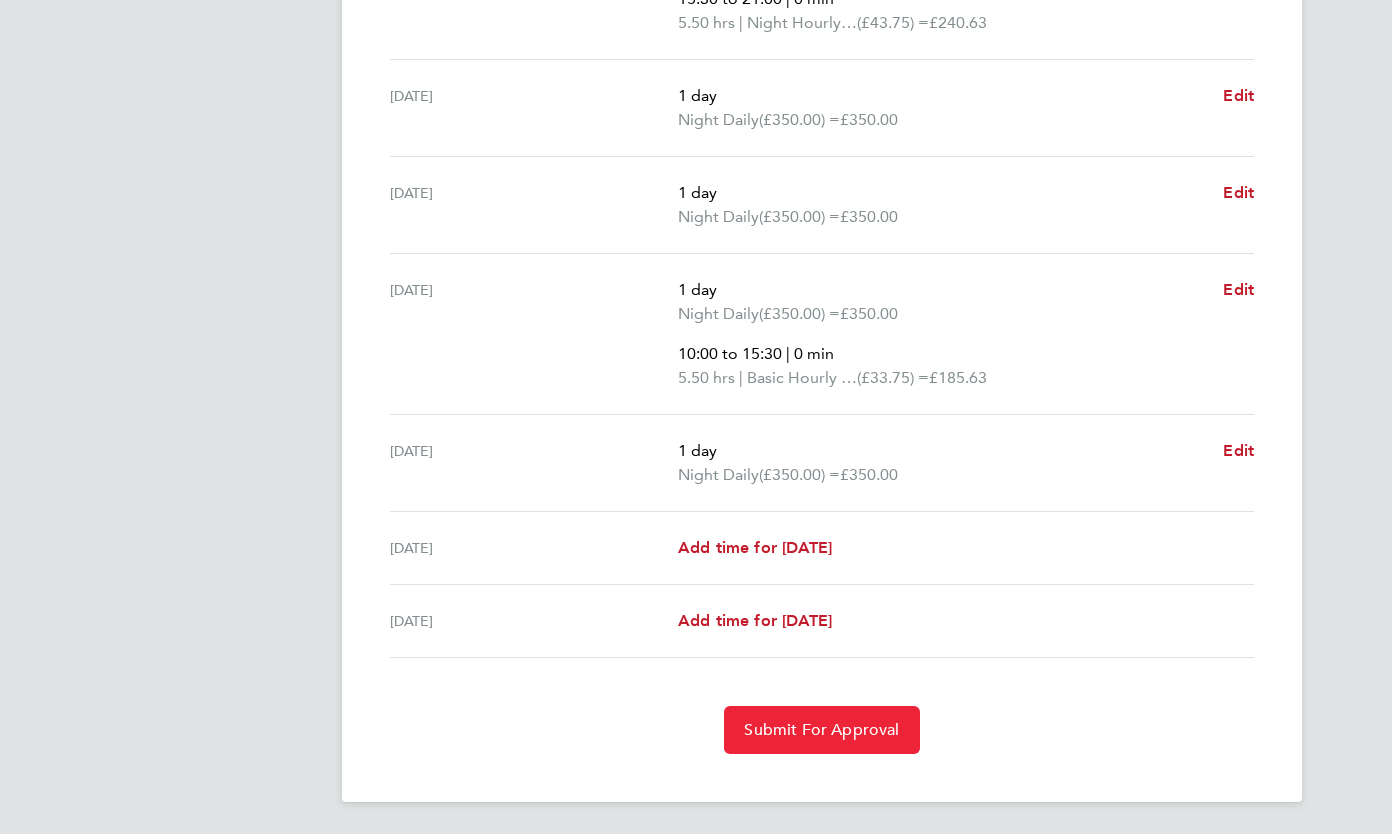
click at [846, 737] on span "Submit For Approval" at bounding box center [821, 730] width 155 height 20
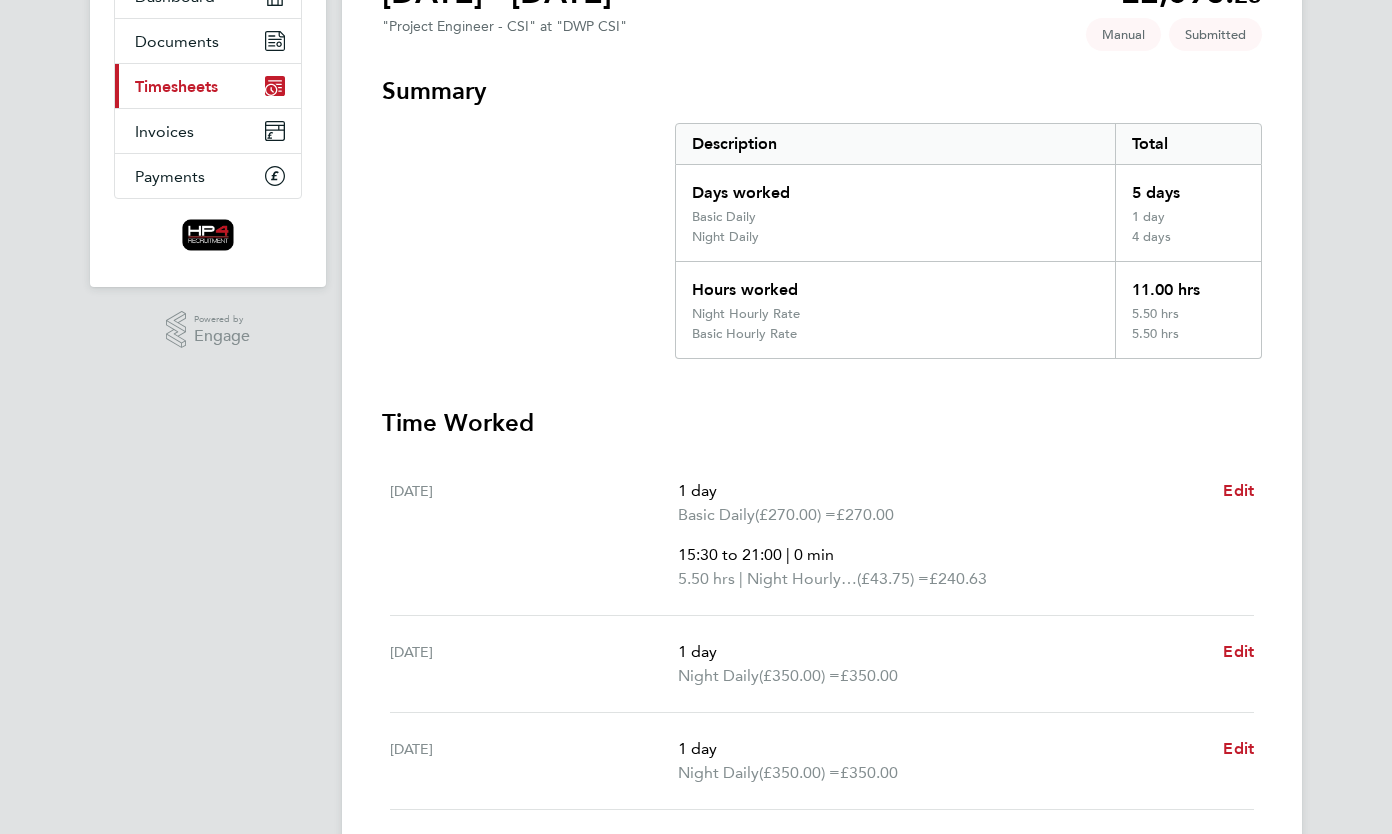
scroll to position [0, 0]
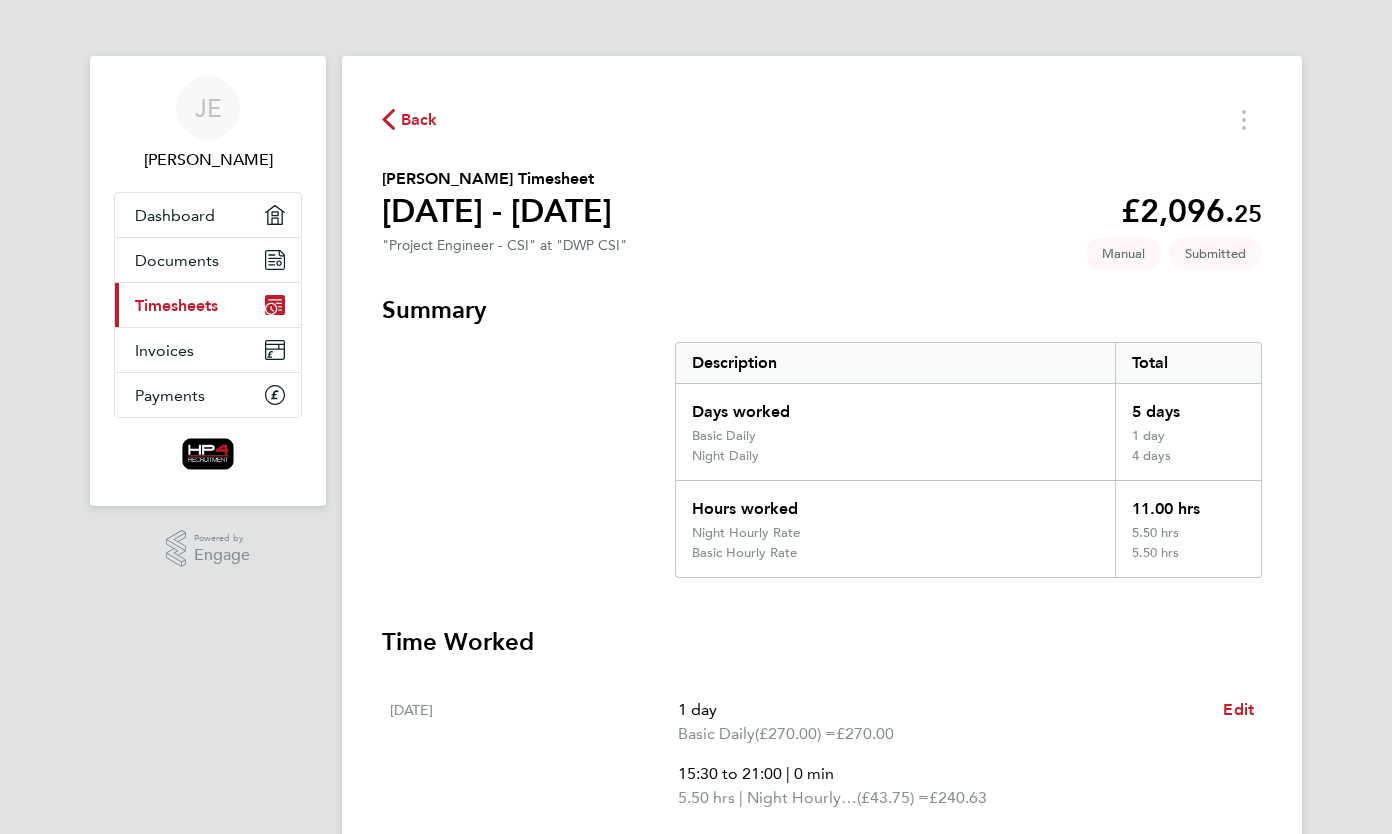
click at [409, 120] on span "Back" at bounding box center [419, 120] width 37 height 24
